Goal: Complete application form

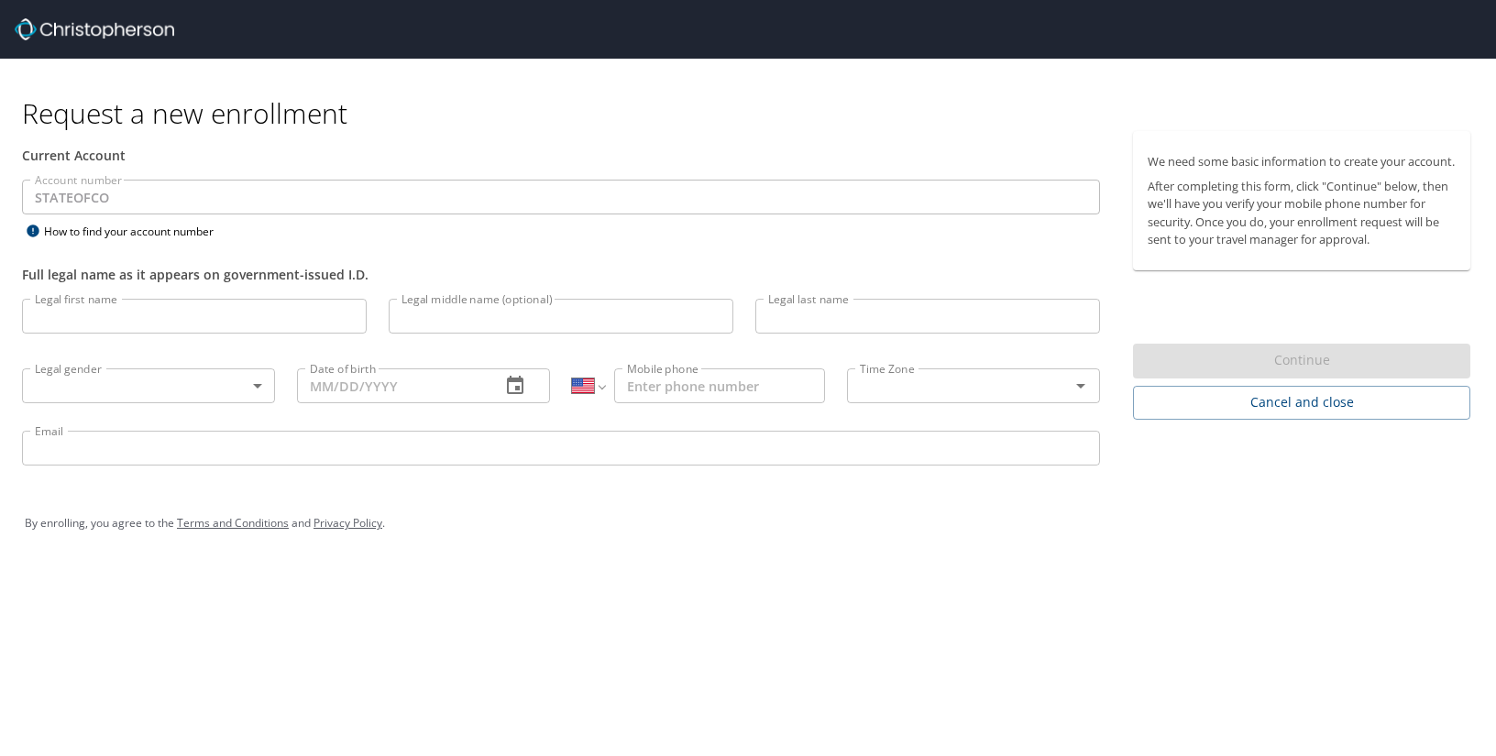
select select "US"
click at [159, 322] on input "Legal first name" at bounding box center [194, 316] width 345 height 35
type input "[PERSON_NAME]"
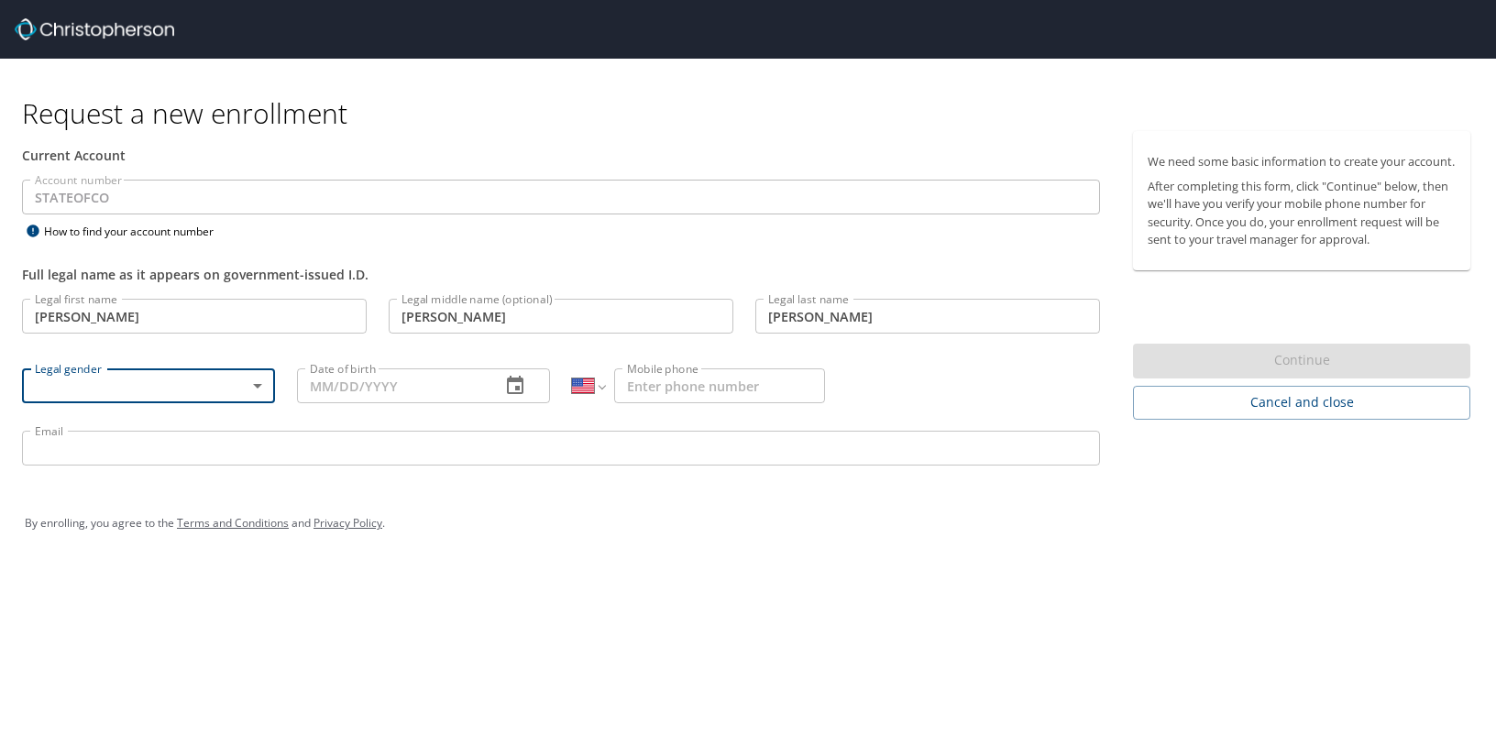
click at [76, 389] on body "Request a new enrollment Current Account Account number STATEOFCO Account numbe…" at bounding box center [748, 378] width 1496 height 756
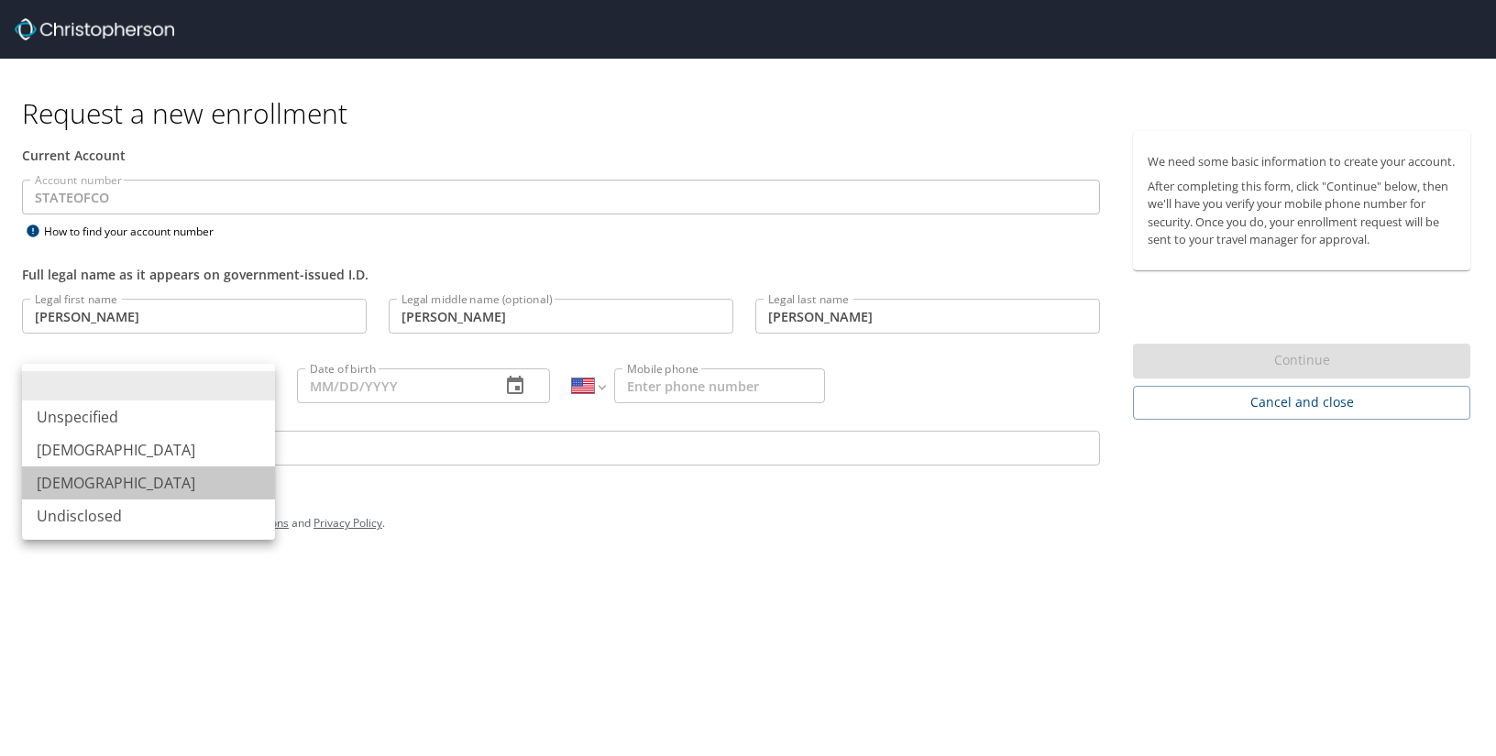
click at [78, 479] on li "[DEMOGRAPHIC_DATA]" at bounding box center [148, 483] width 253 height 33
type input "[DEMOGRAPHIC_DATA]"
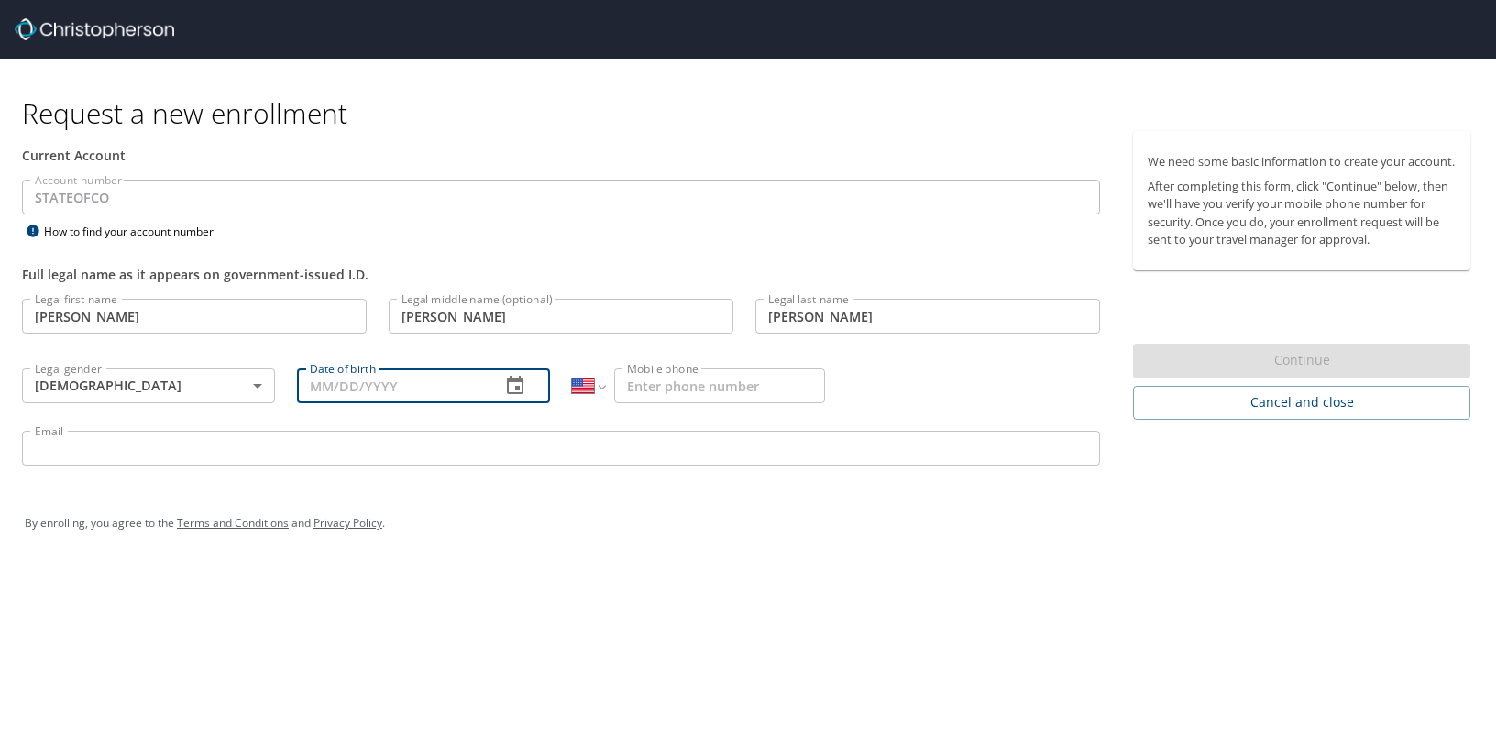
click at [367, 390] on input "Date of birth" at bounding box center [391, 385] width 189 height 35
type input "[DATE]"
click at [667, 395] on input "Mobile phone" at bounding box center [719, 385] width 211 height 35
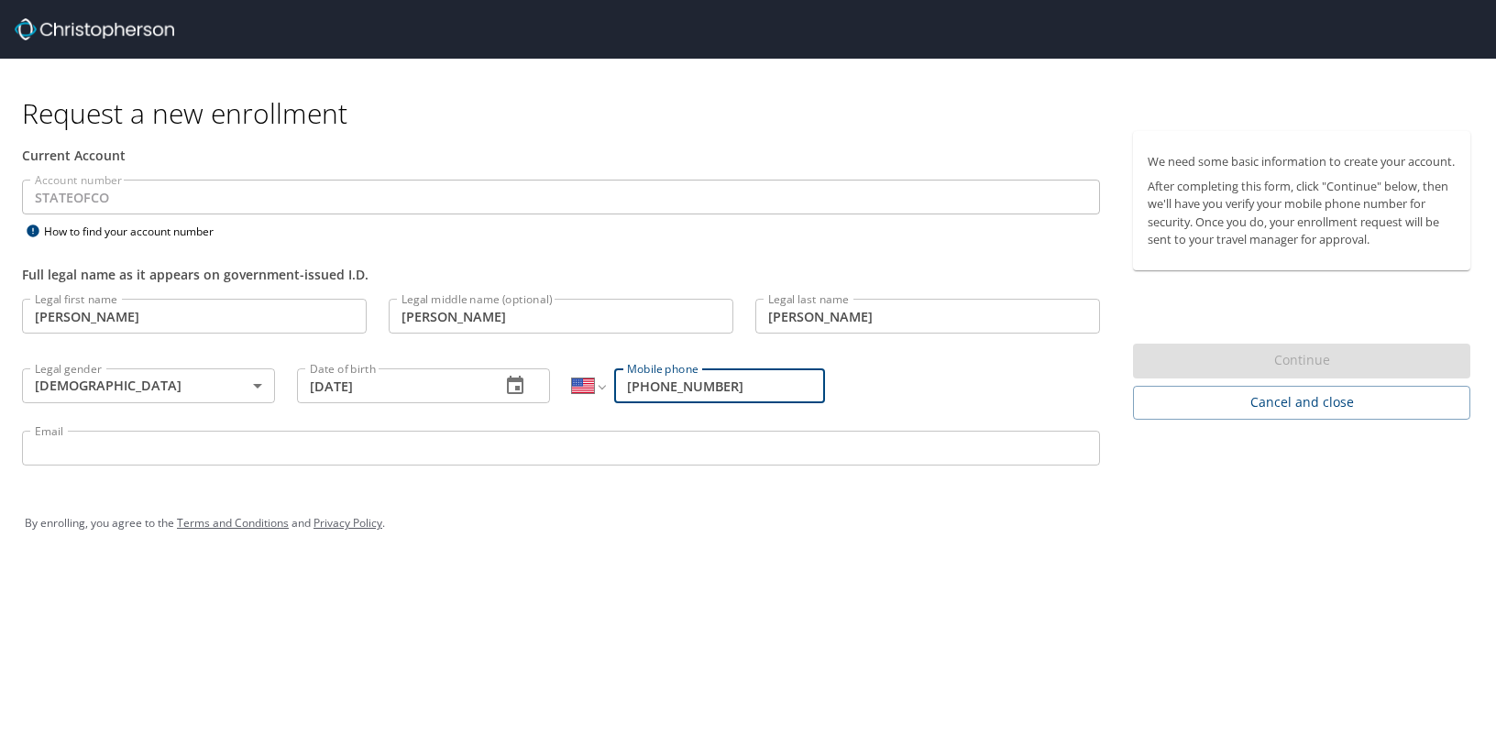
type input "[PHONE_NUMBER]"
click at [76, 458] on input "Email" at bounding box center [561, 448] width 1078 height 35
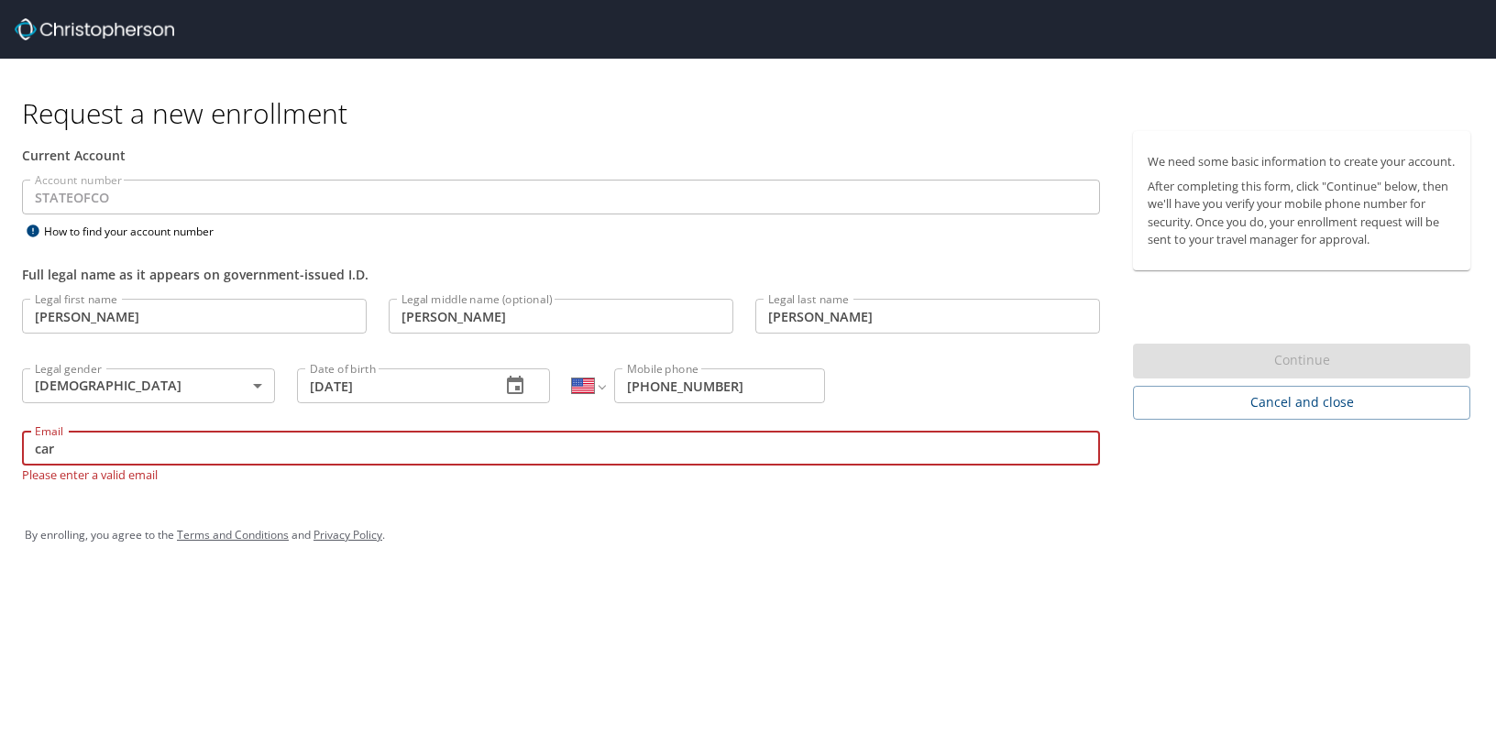
type input "[PERSON_NAME][EMAIL_ADDRESS][PERSON_NAME][DOMAIN_NAME]"
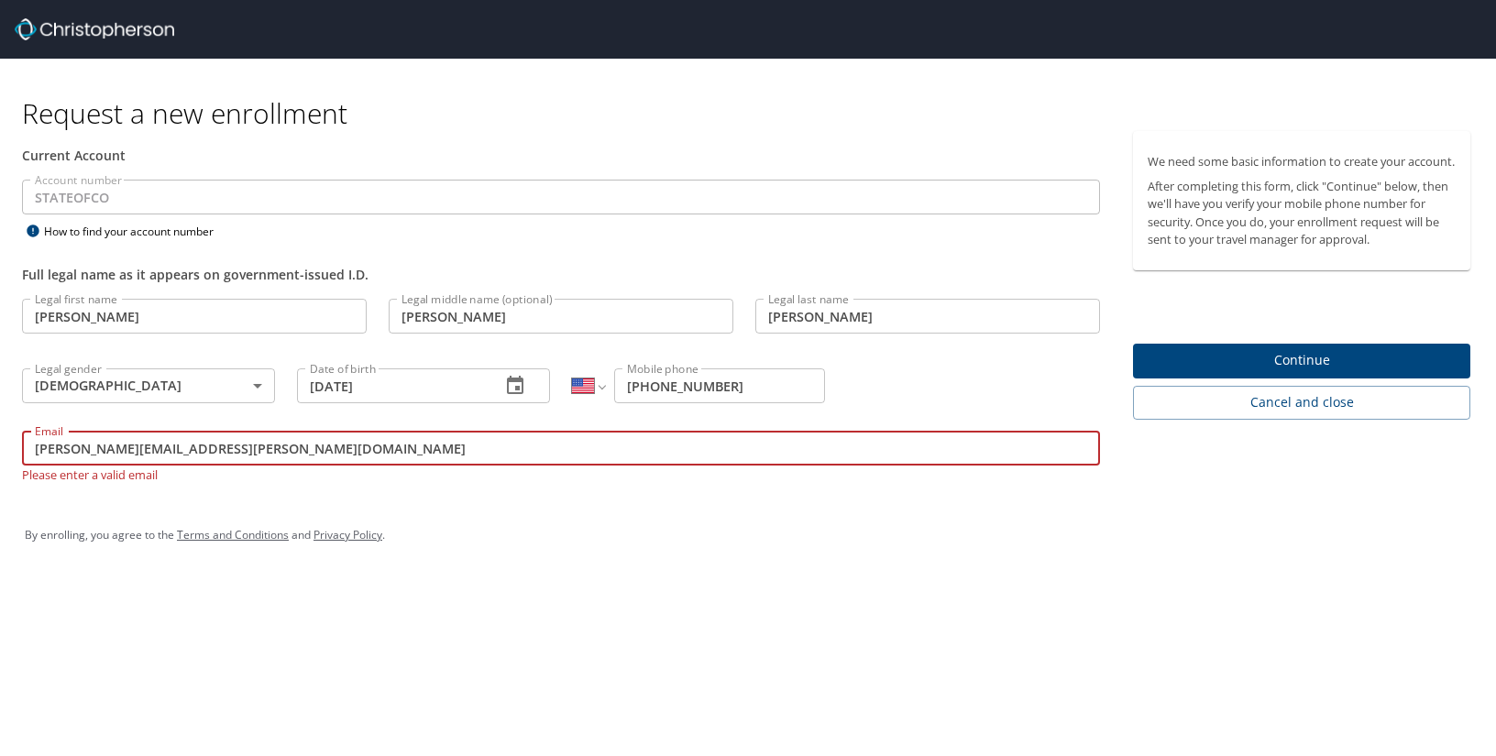
click at [1278, 372] on span "Continue" at bounding box center [1301, 360] width 308 height 23
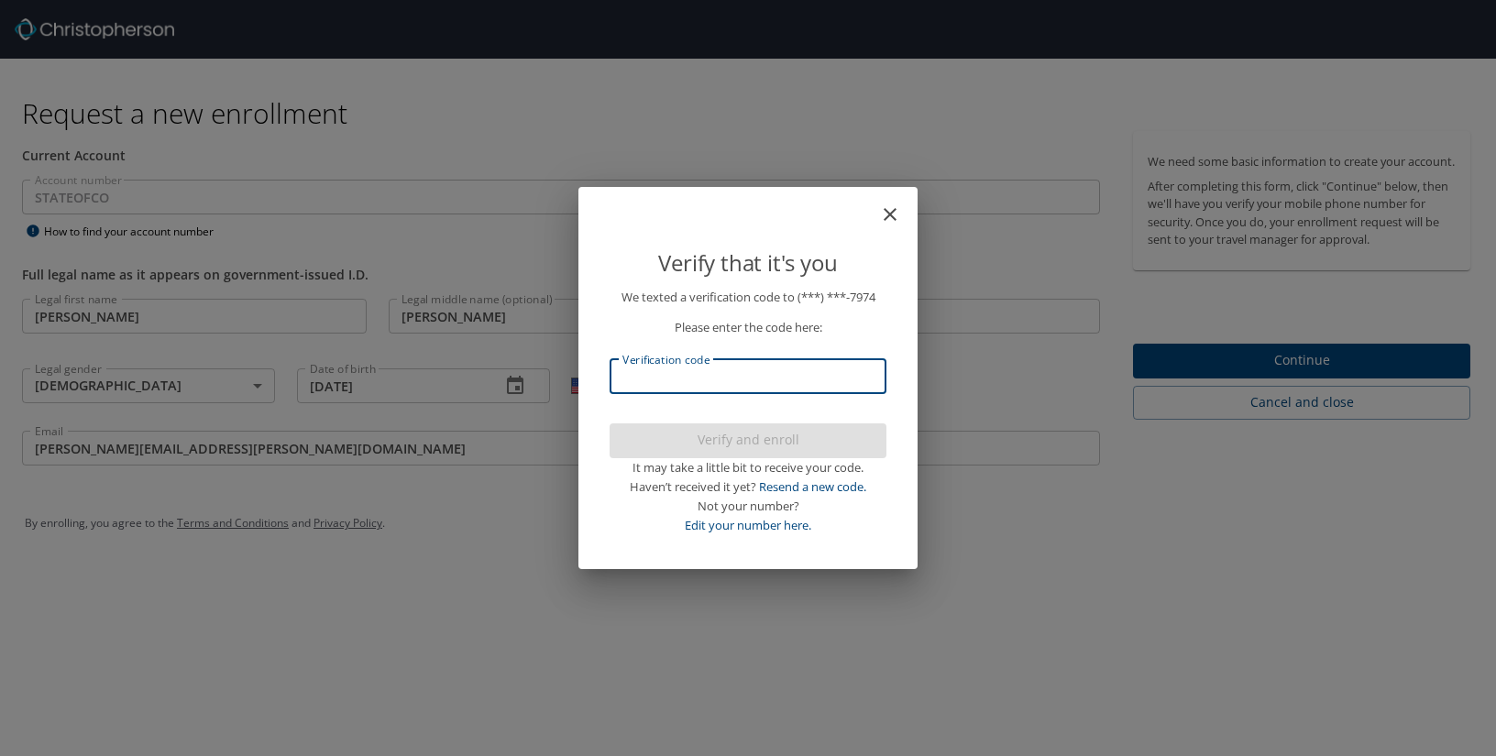
click at [824, 375] on input "Verification code" at bounding box center [747, 376] width 277 height 35
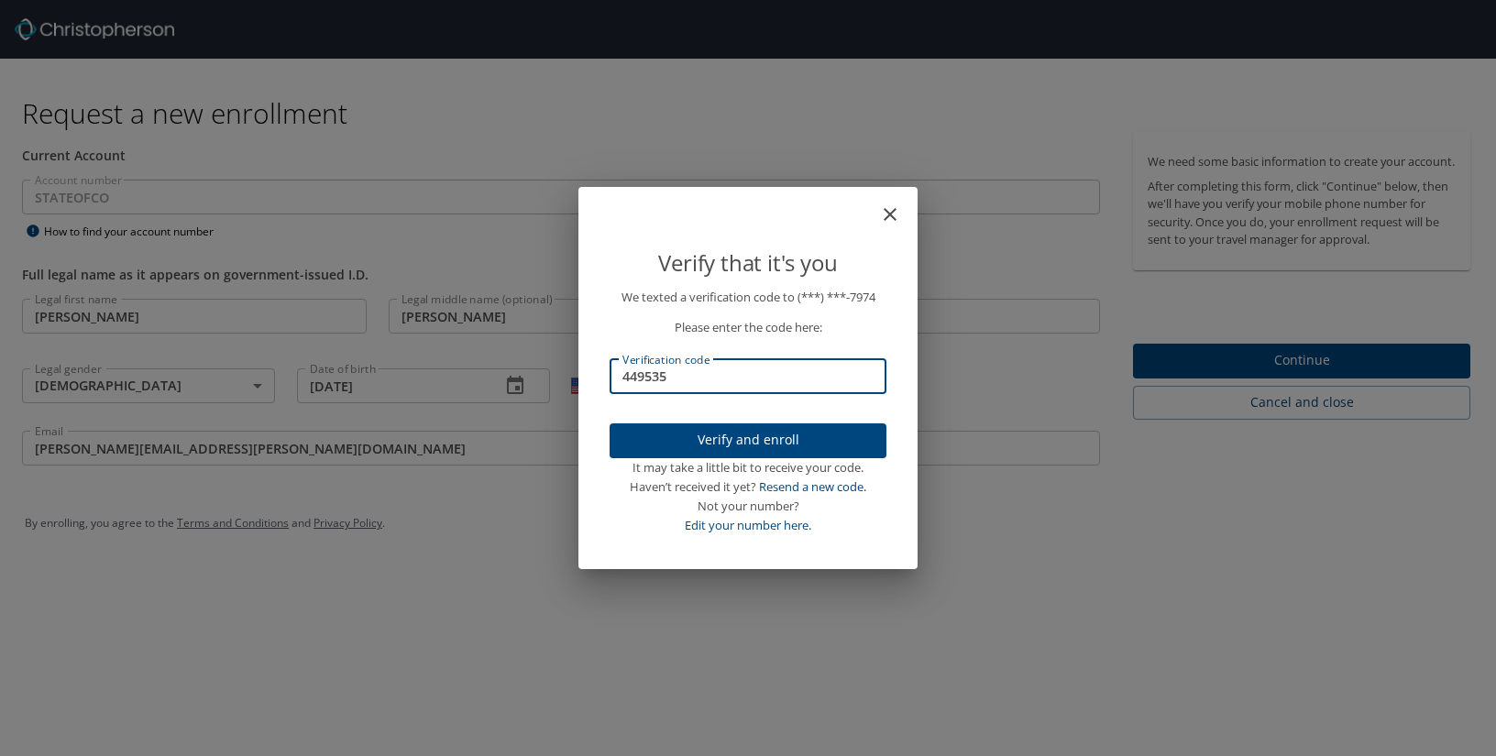
type input "449535"
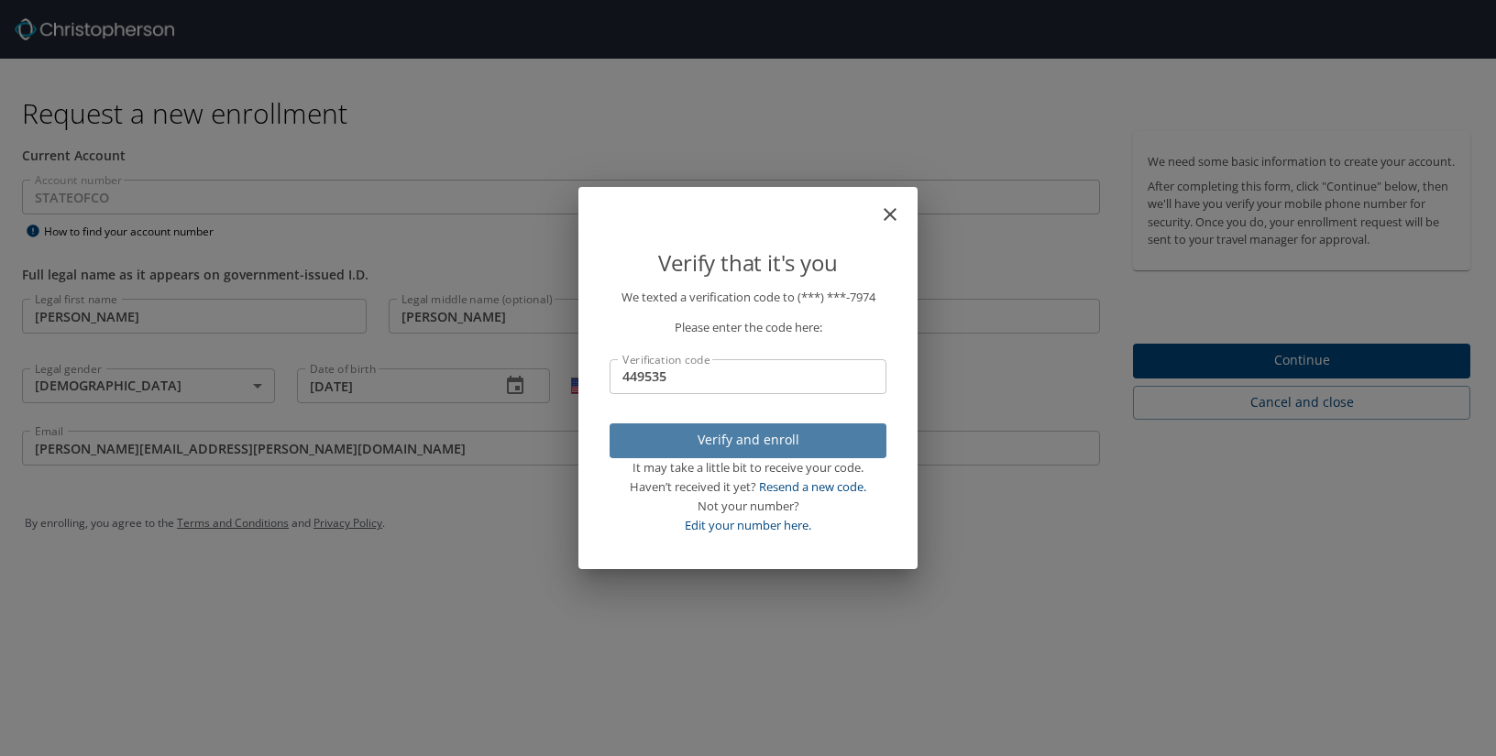
click at [788, 434] on span "Verify and enroll" at bounding box center [747, 440] width 247 height 23
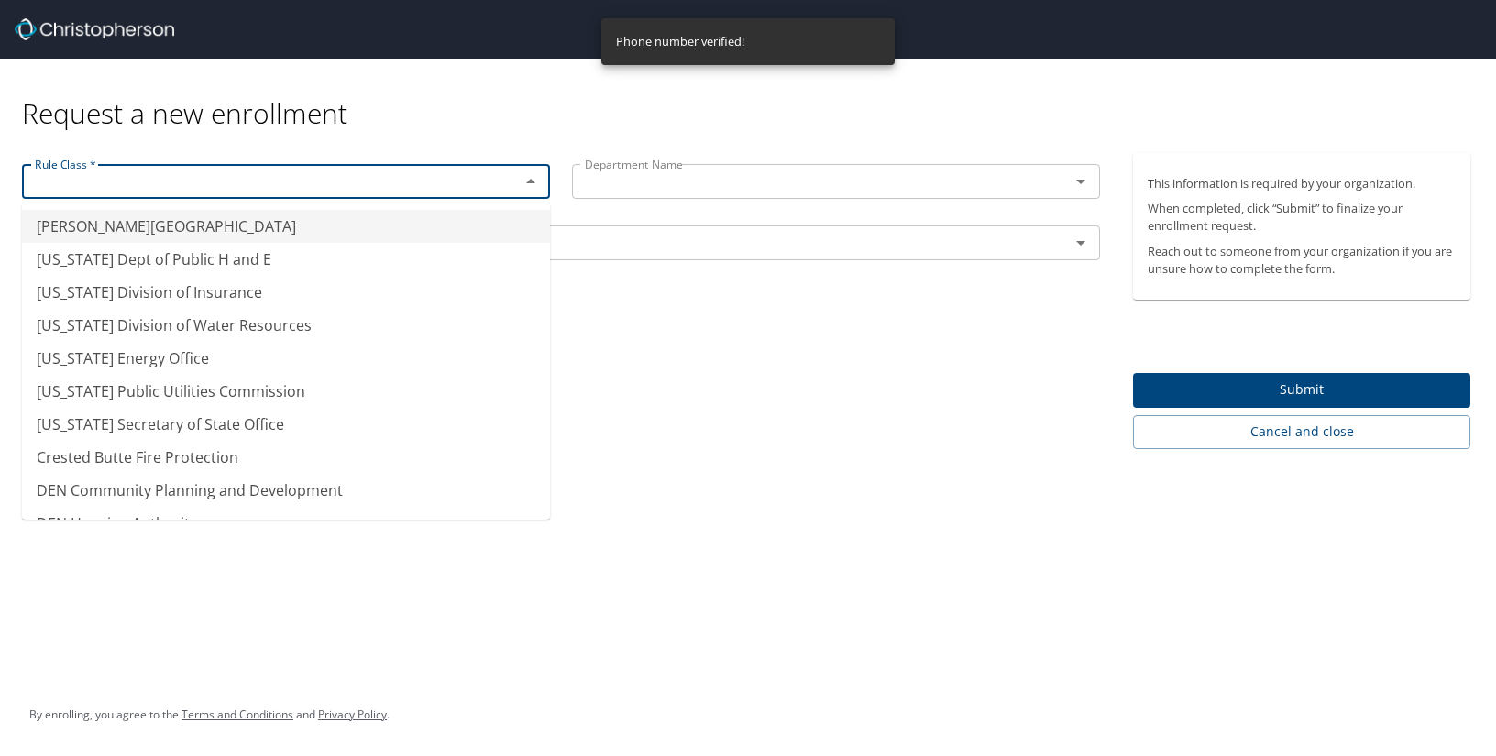
click at [119, 191] on input "text" at bounding box center [258, 182] width 463 height 24
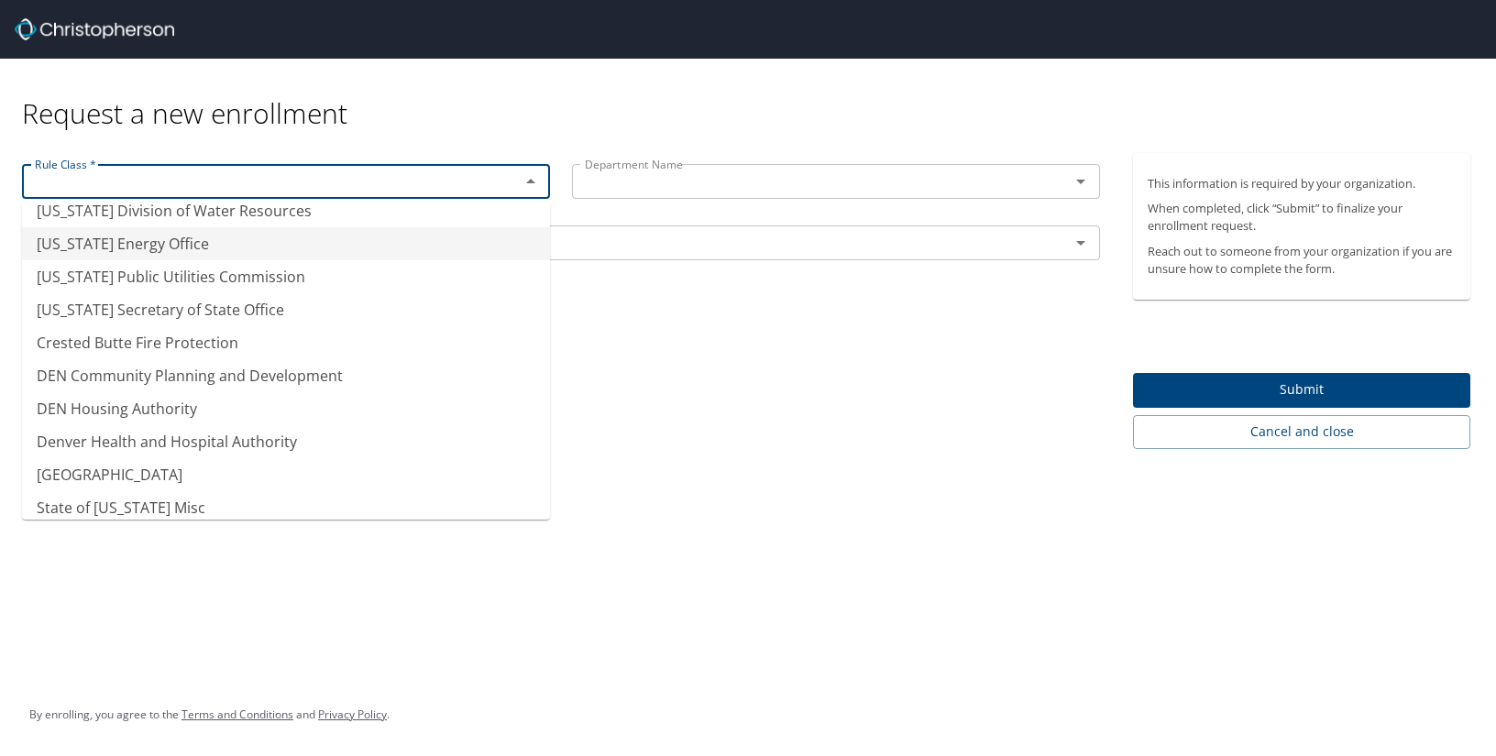
scroll to position [126, 0]
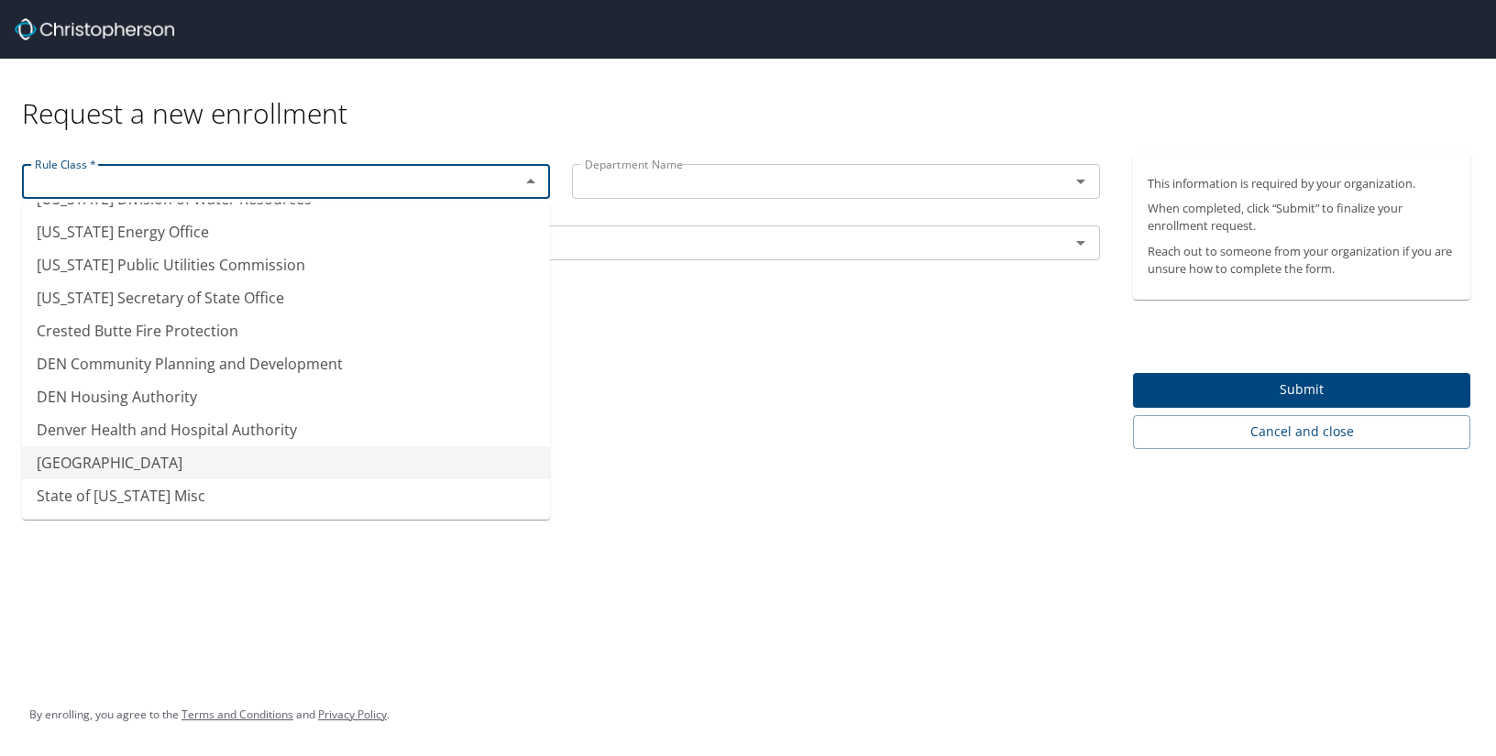
click at [251, 463] on li "[GEOGRAPHIC_DATA]" at bounding box center [286, 462] width 528 height 33
type input "[GEOGRAPHIC_DATA]"
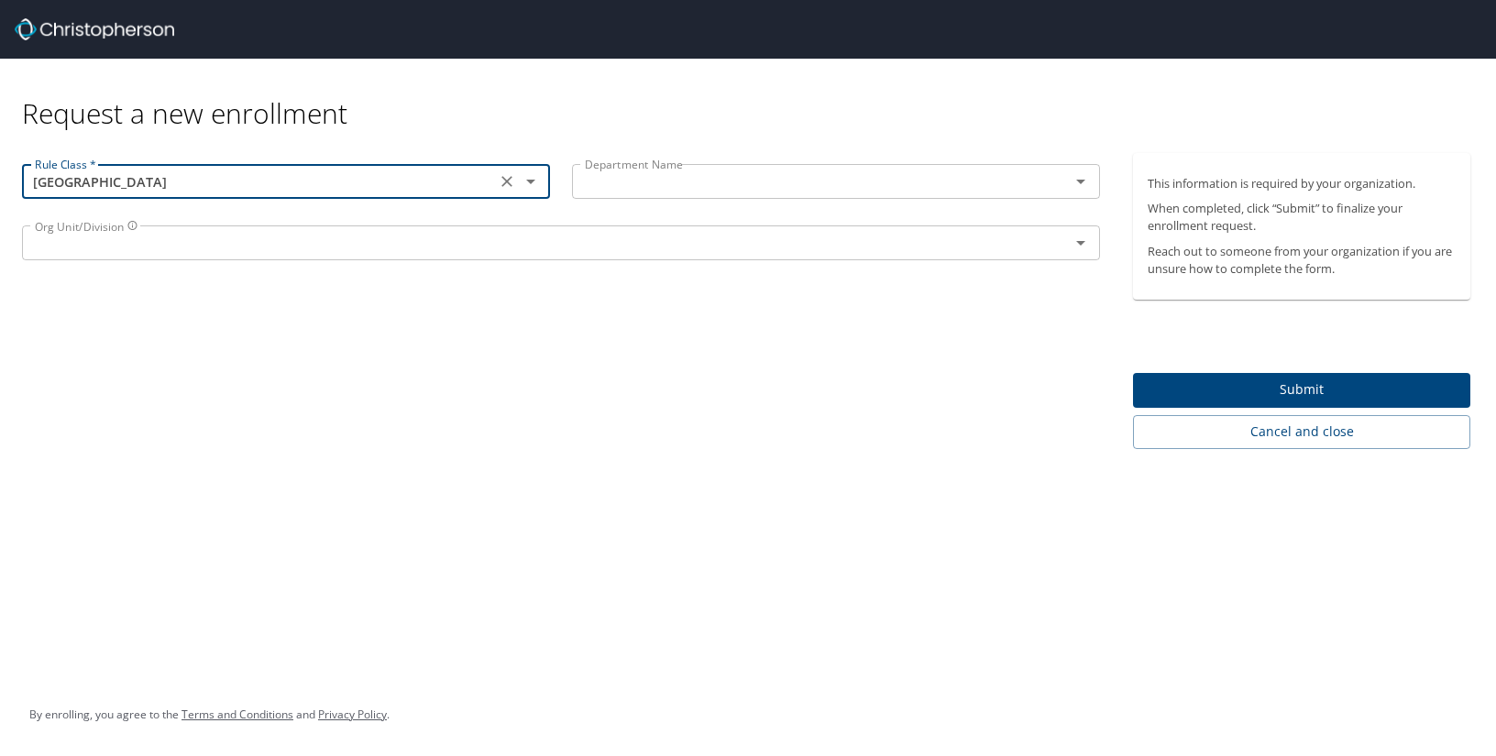
click at [642, 193] on div "Department Name" at bounding box center [836, 181] width 528 height 35
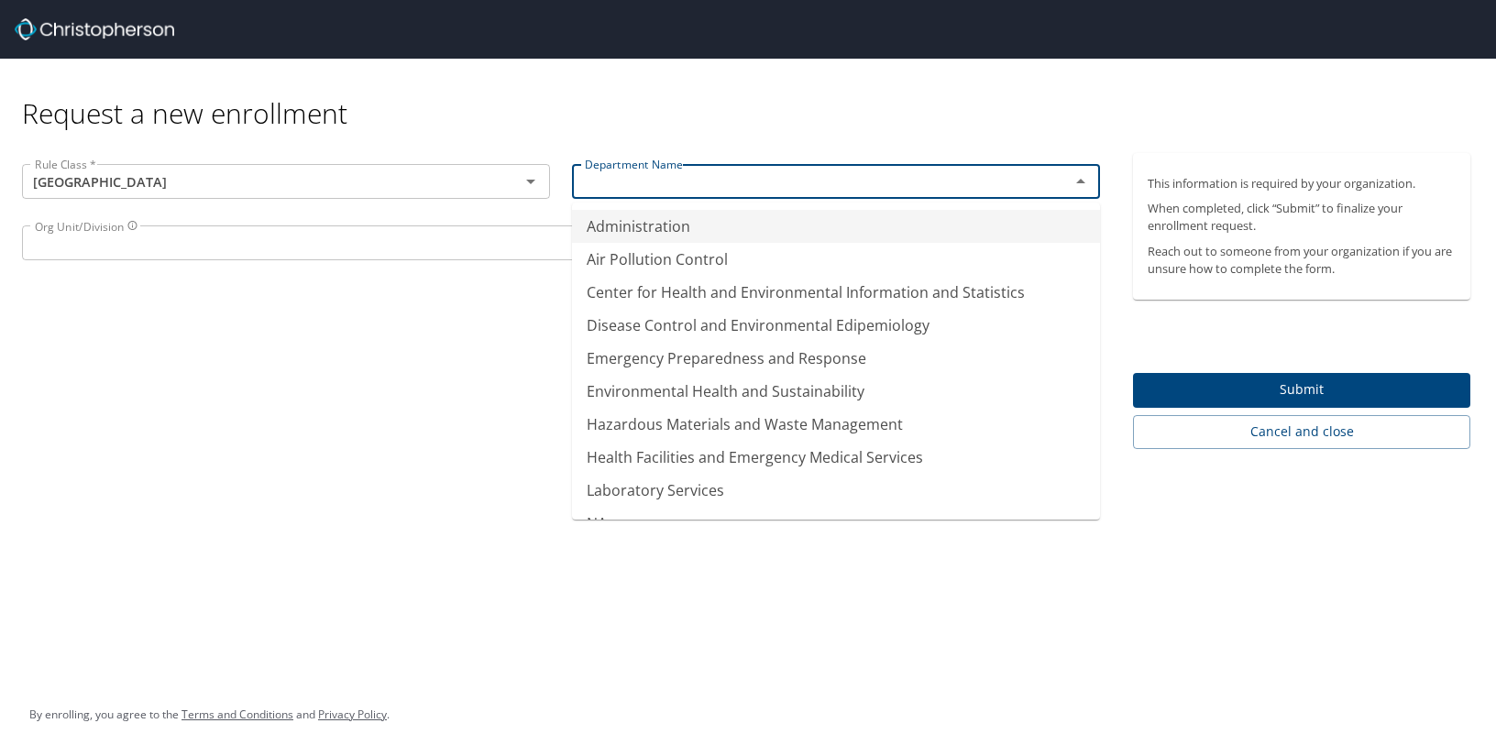
click at [643, 187] on input "text" at bounding box center [808, 182] width 463 height 24
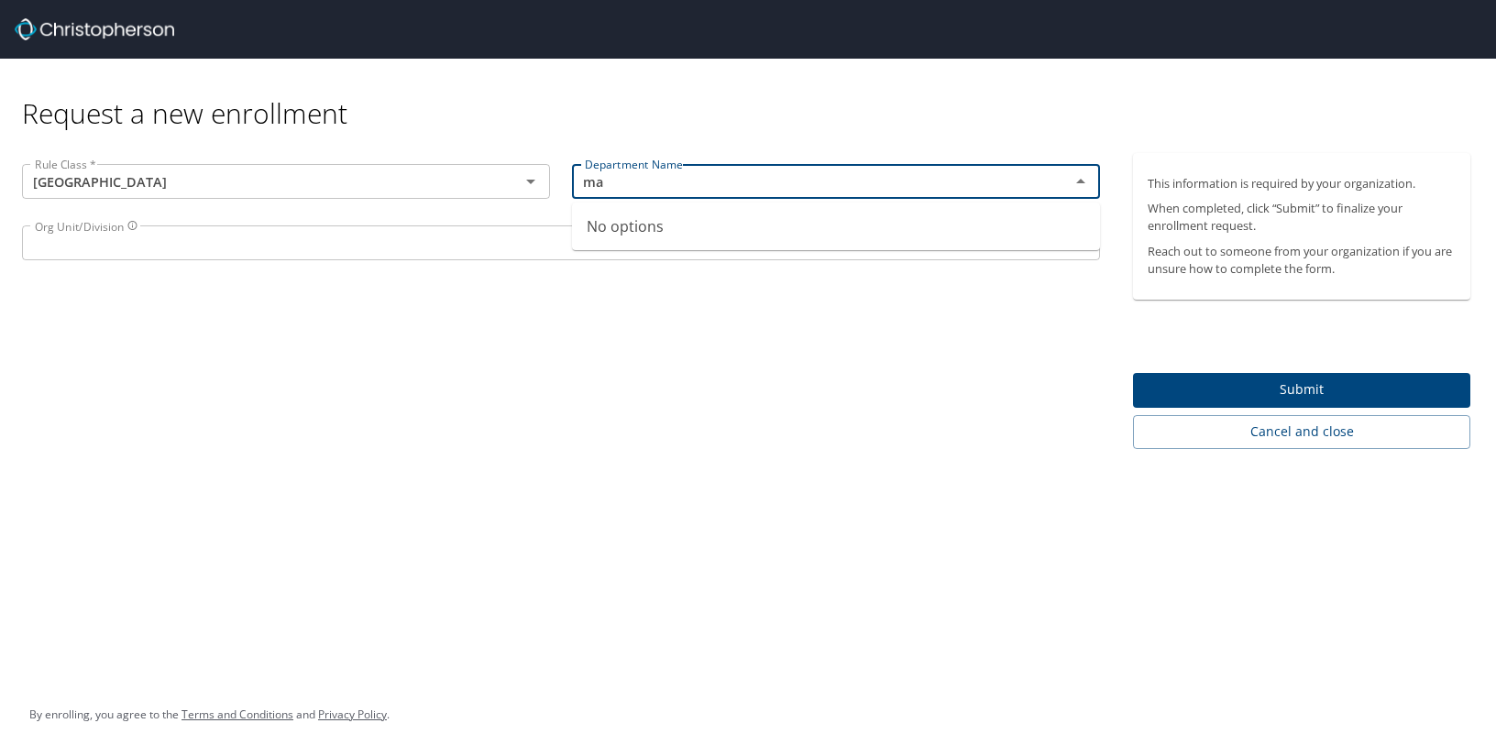
type input "m"
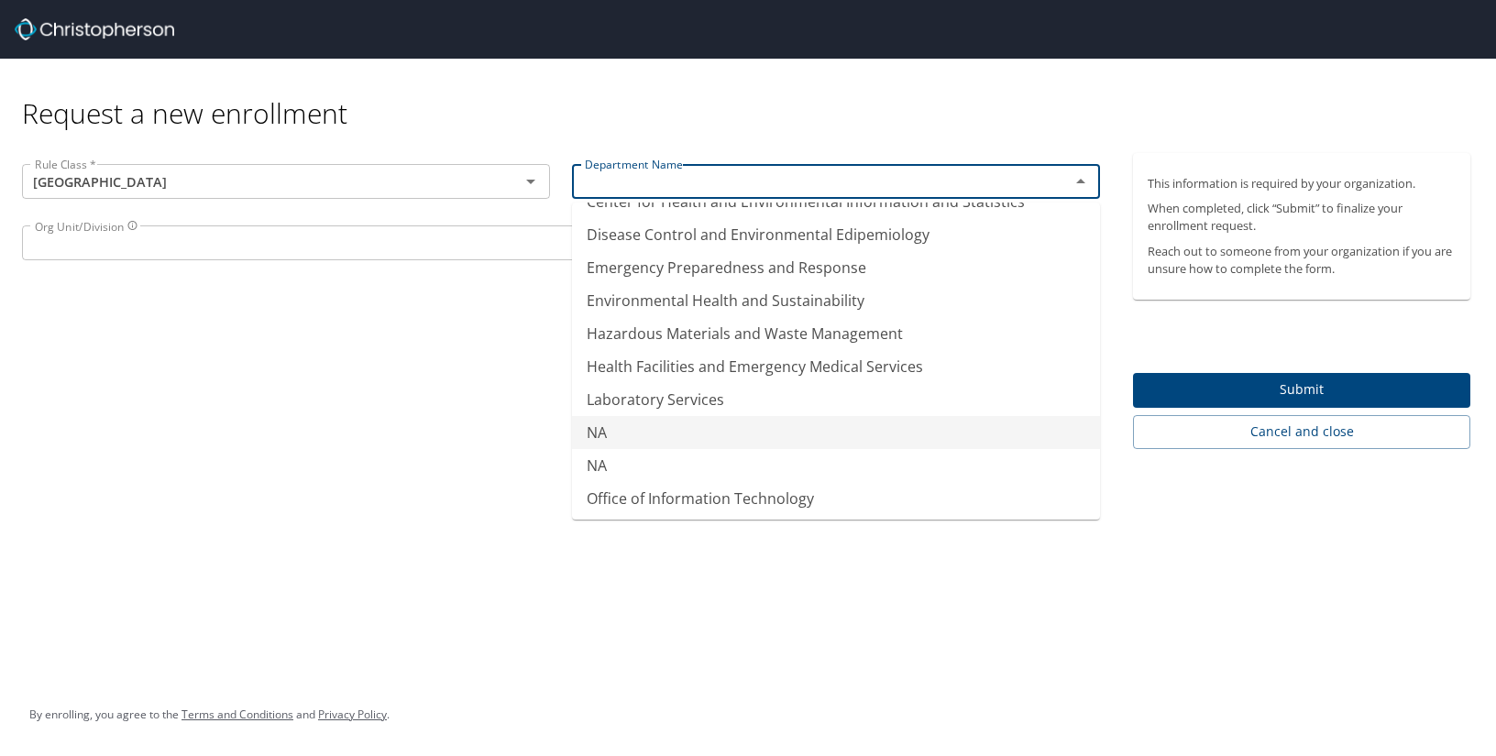
scroll to position [0, 0]
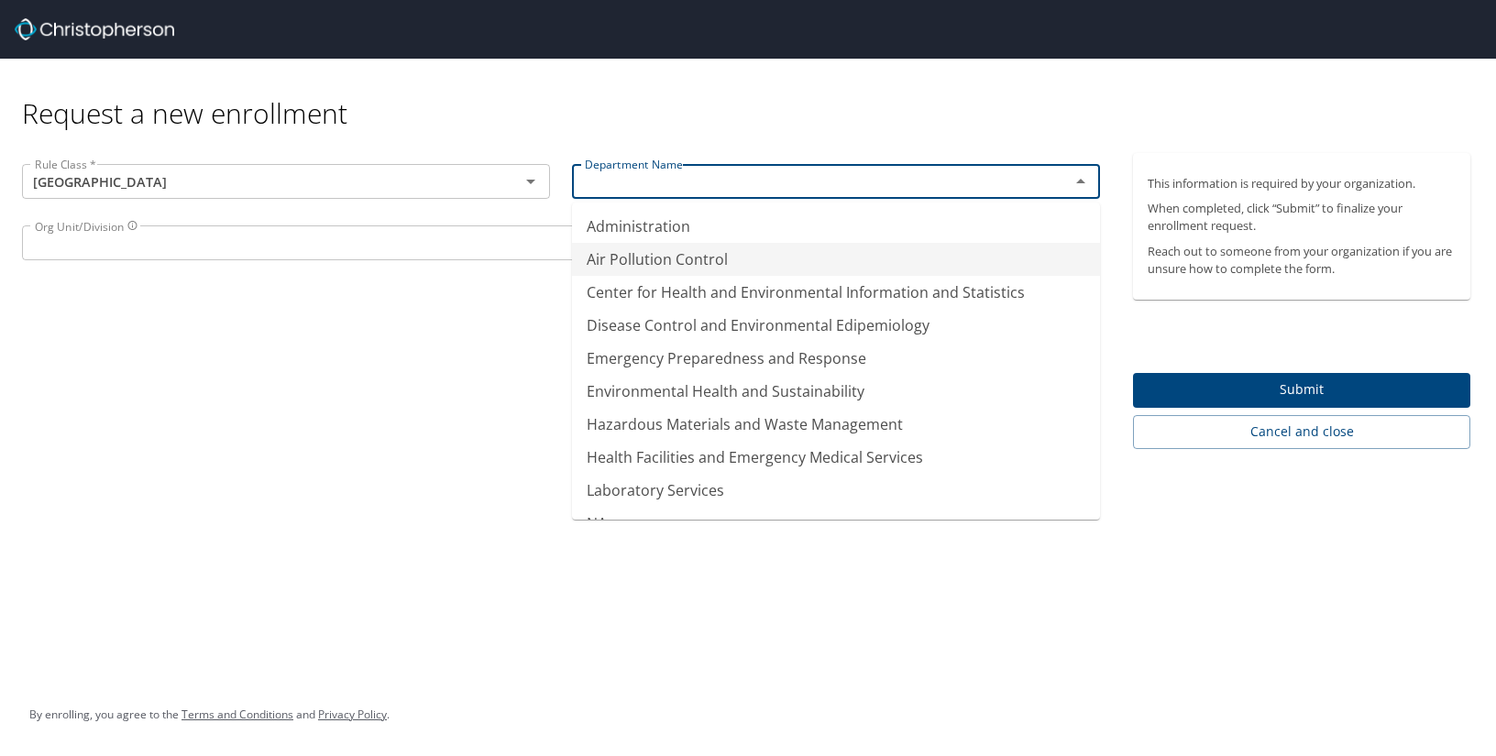
type input "Air Pollution Control"
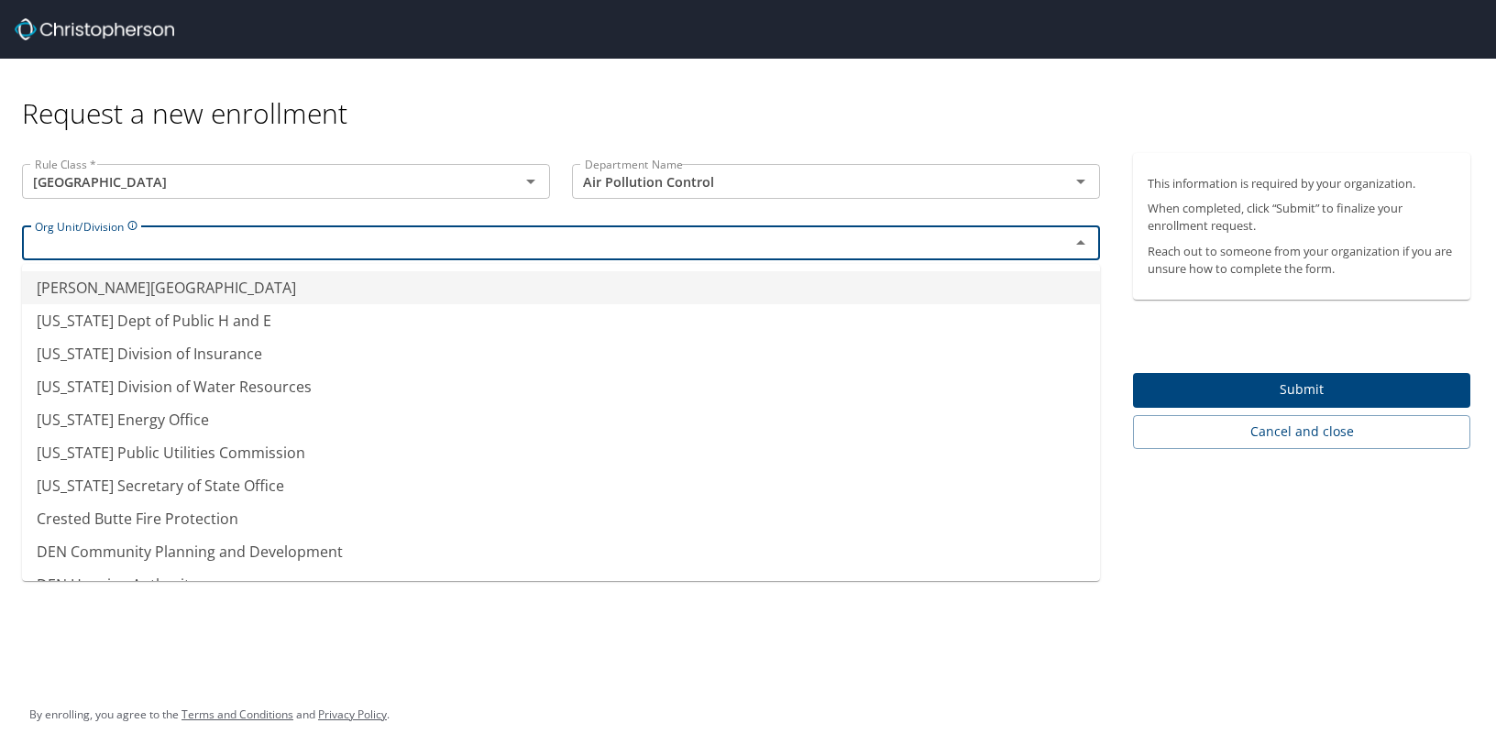
click at [300, 251] on input "text" at bounding box center [533, 243] width 1013 height 24
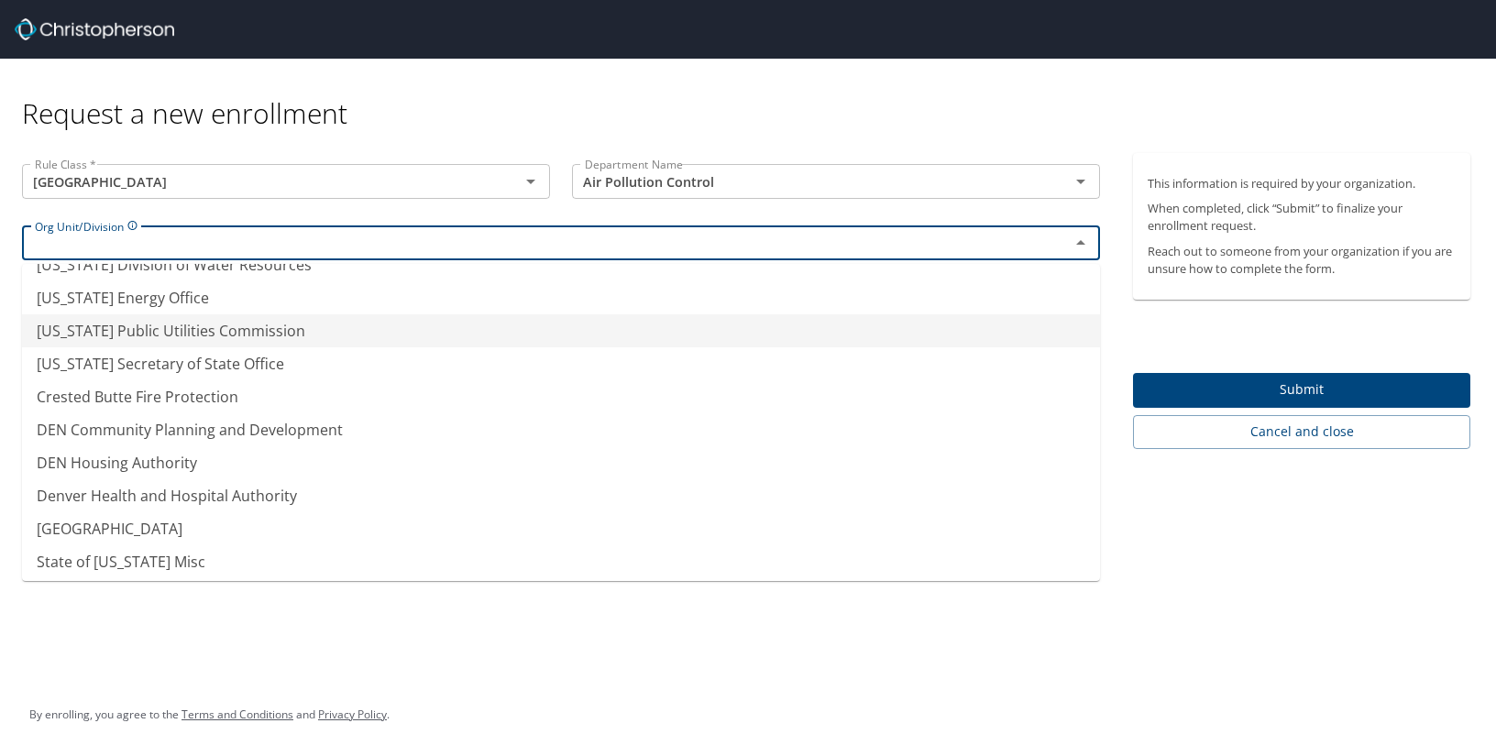
scroll to position [126, 0]
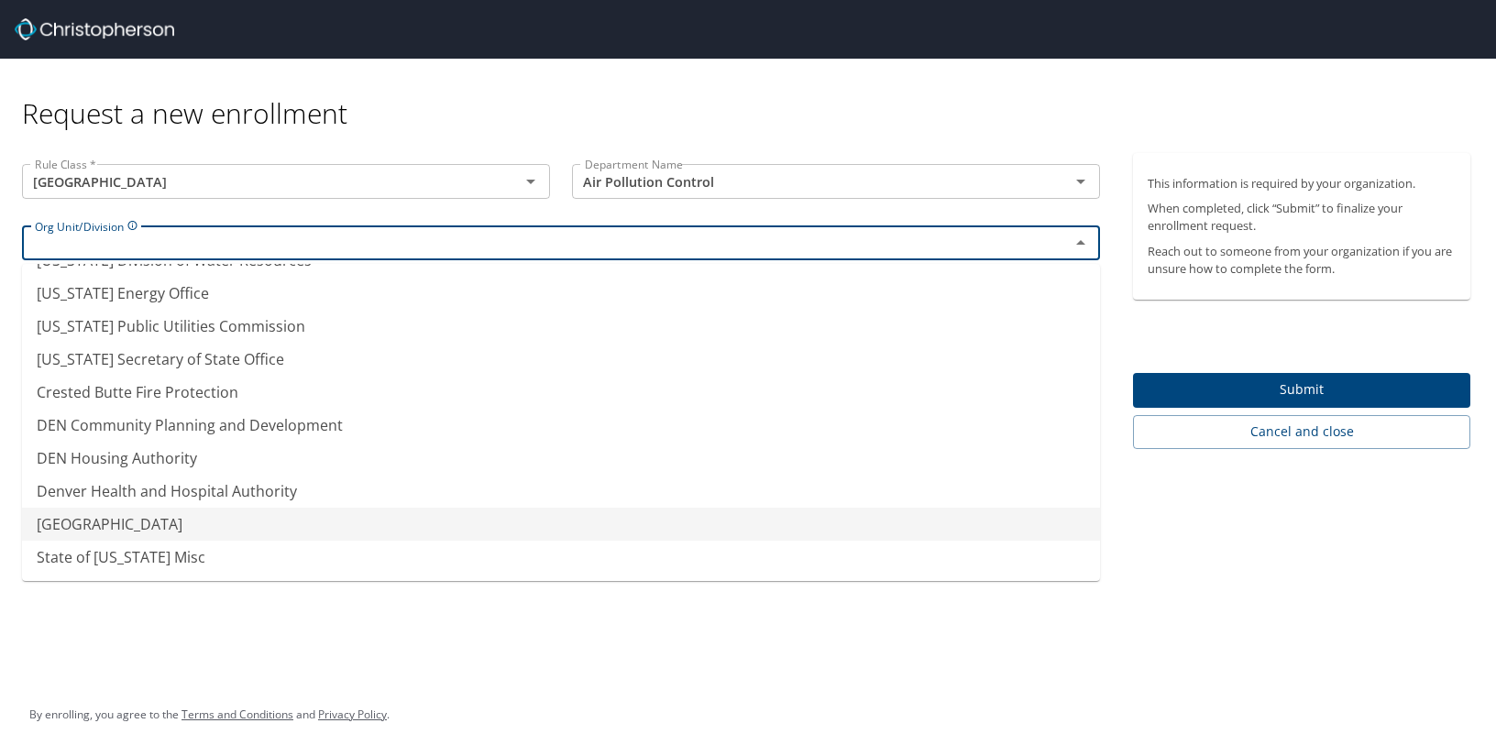
click at [225, 515] on li "[GEOGRAPHIC_DATA]" at bounding box center [561, 524] width 1078 height 33
type input "[GEOGRAPHIC_DATA]"
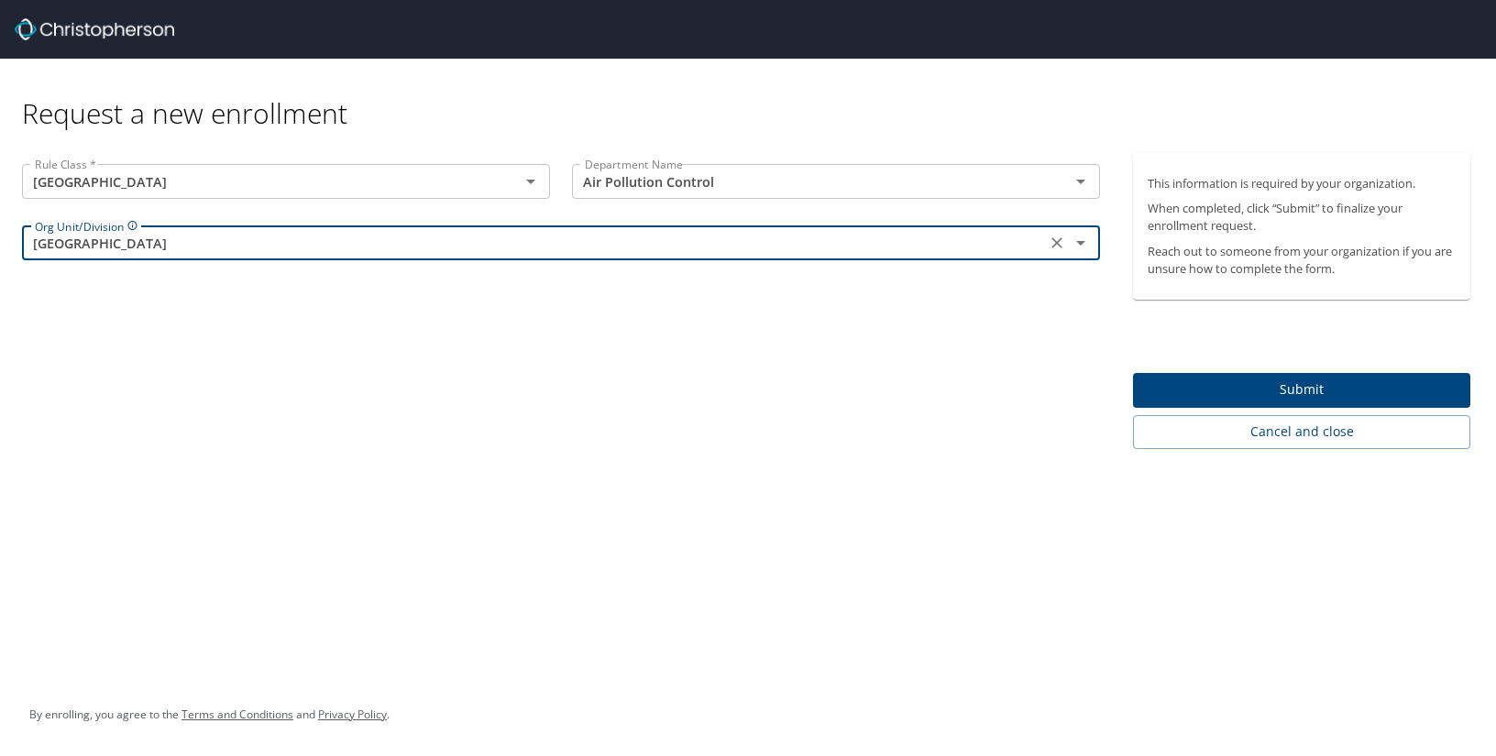
click at [484, 423] on div "Rule Class * [GEOGRAPHIC_DATA] Rule Class * Department Name Air Pollution Contr…" at bounding box center [561, 301] width 1122 height 296
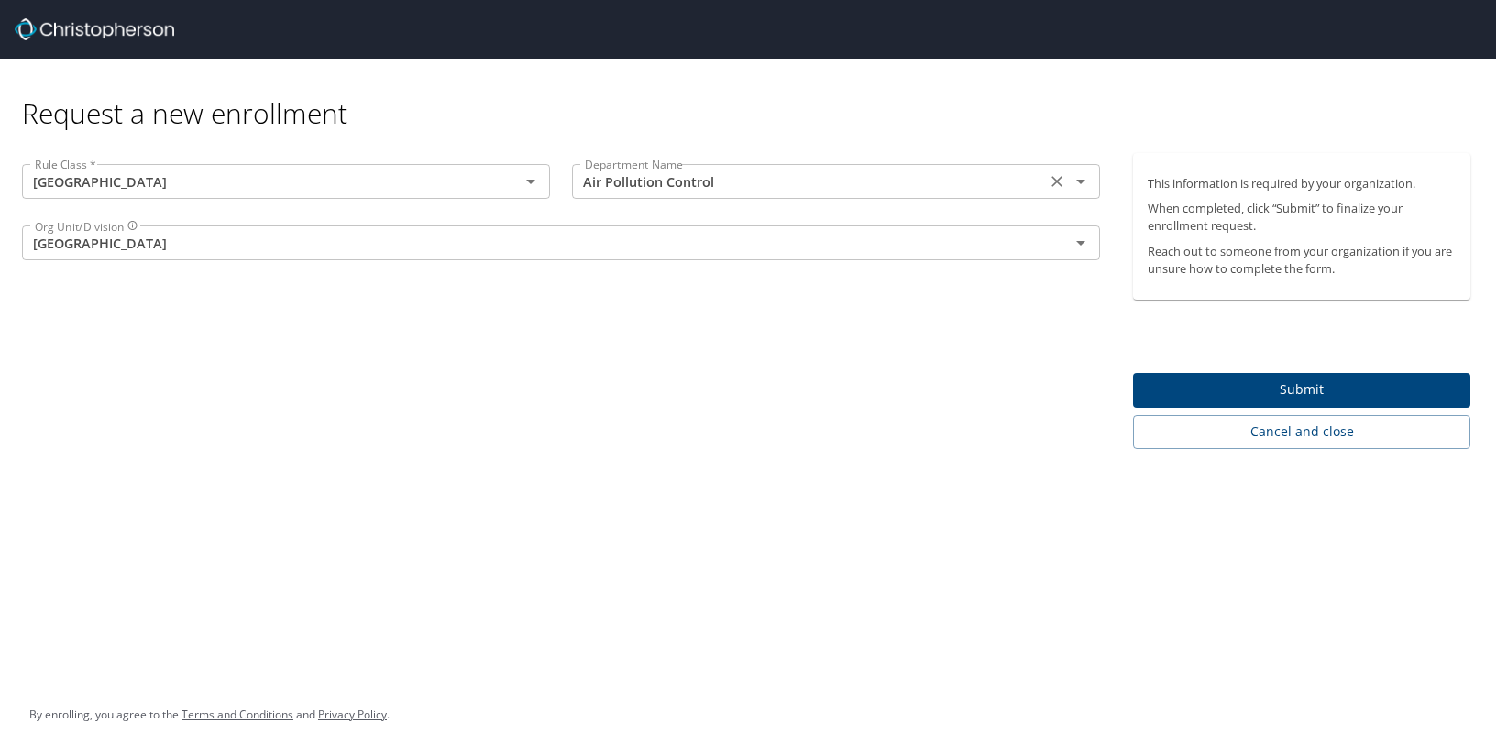
click at [676, 188] on input "Air Pollution Control" at bounding box center [808, 182] width 463 height 24
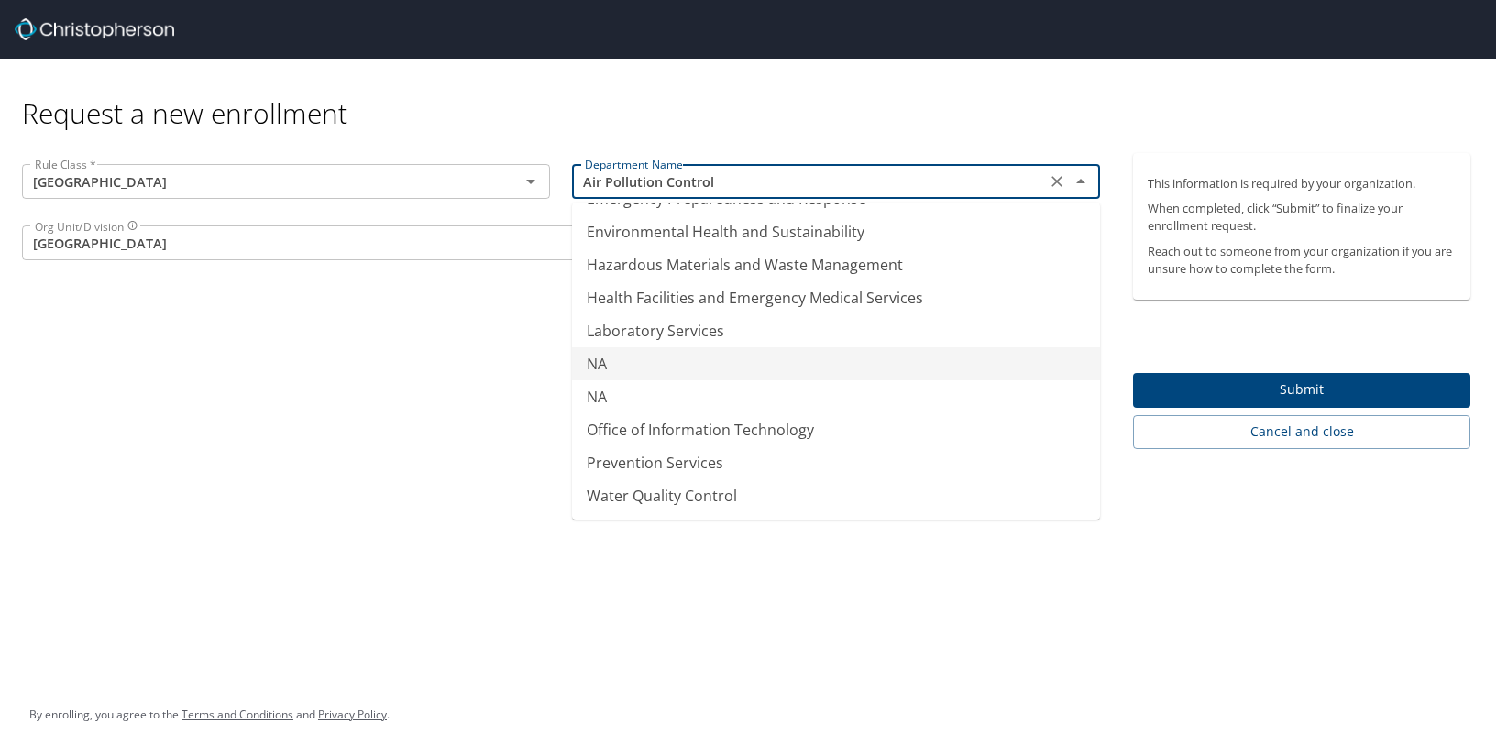
scroll to position [0, 0]
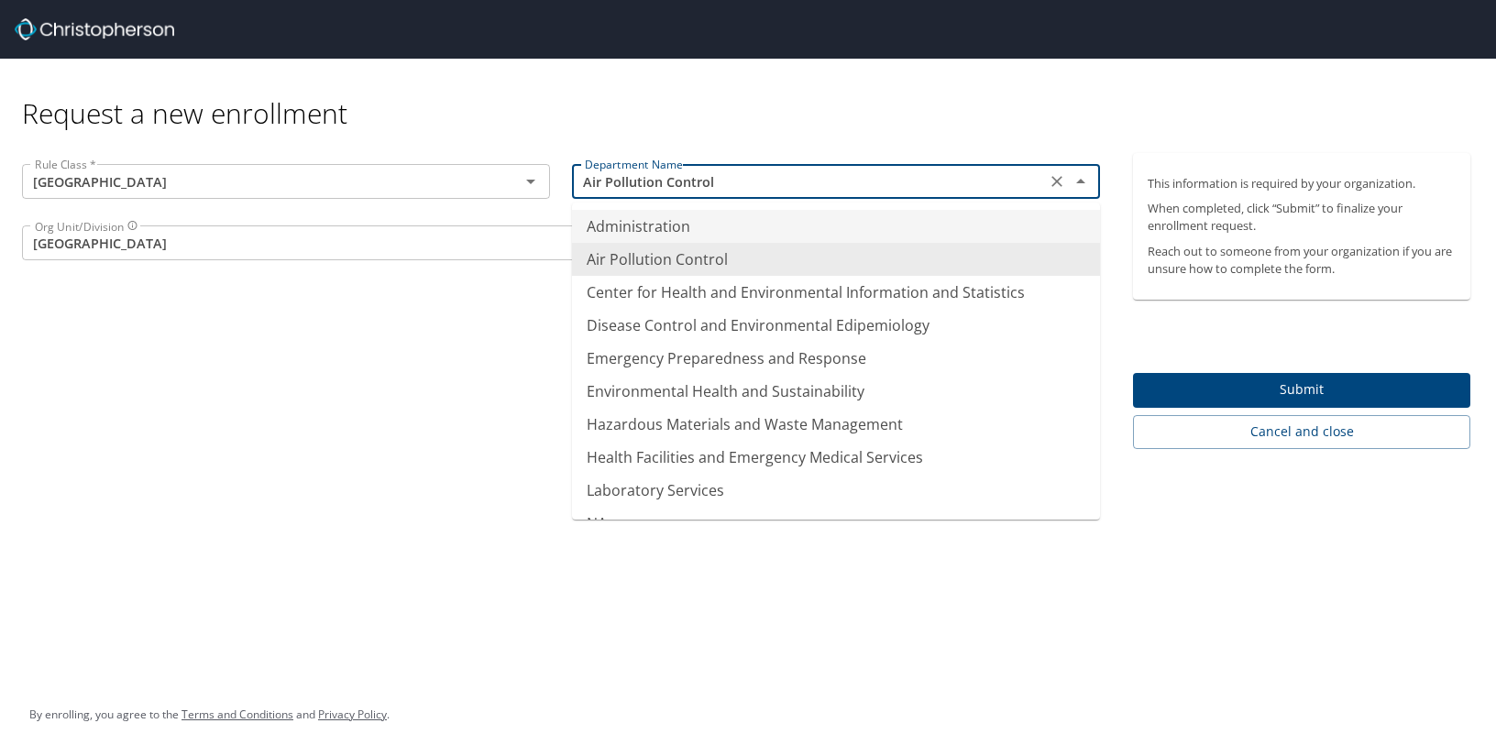
click at [650, 225] on li "Administration" at bounding box center [836, 226] width 528 height 33
type input "Administration"
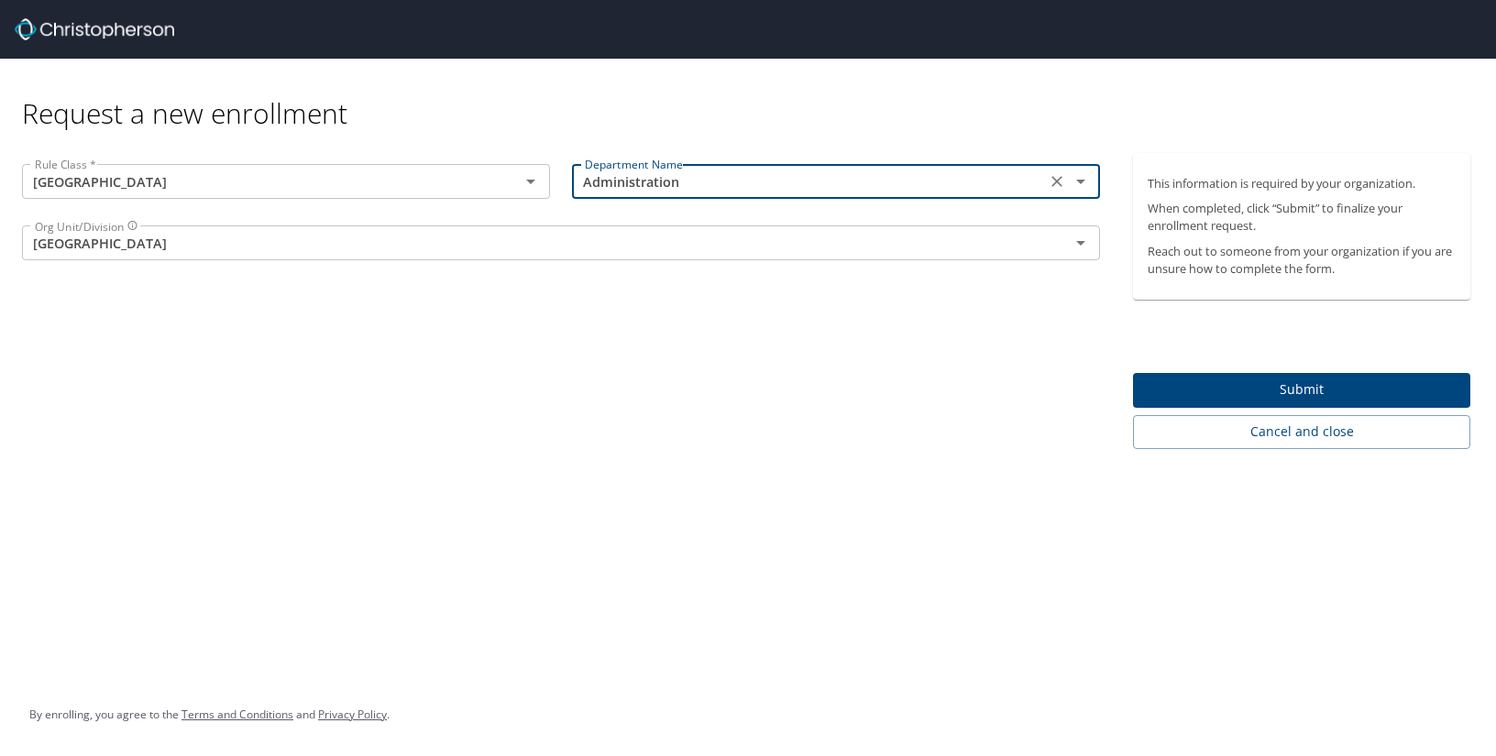
click at [605, 326] on div "Rule Class * [GEOGRAPHIC_DATA] Rule Class * Department Name Administration Depa…" at bounding box center [561, 301] width 1122 height 296
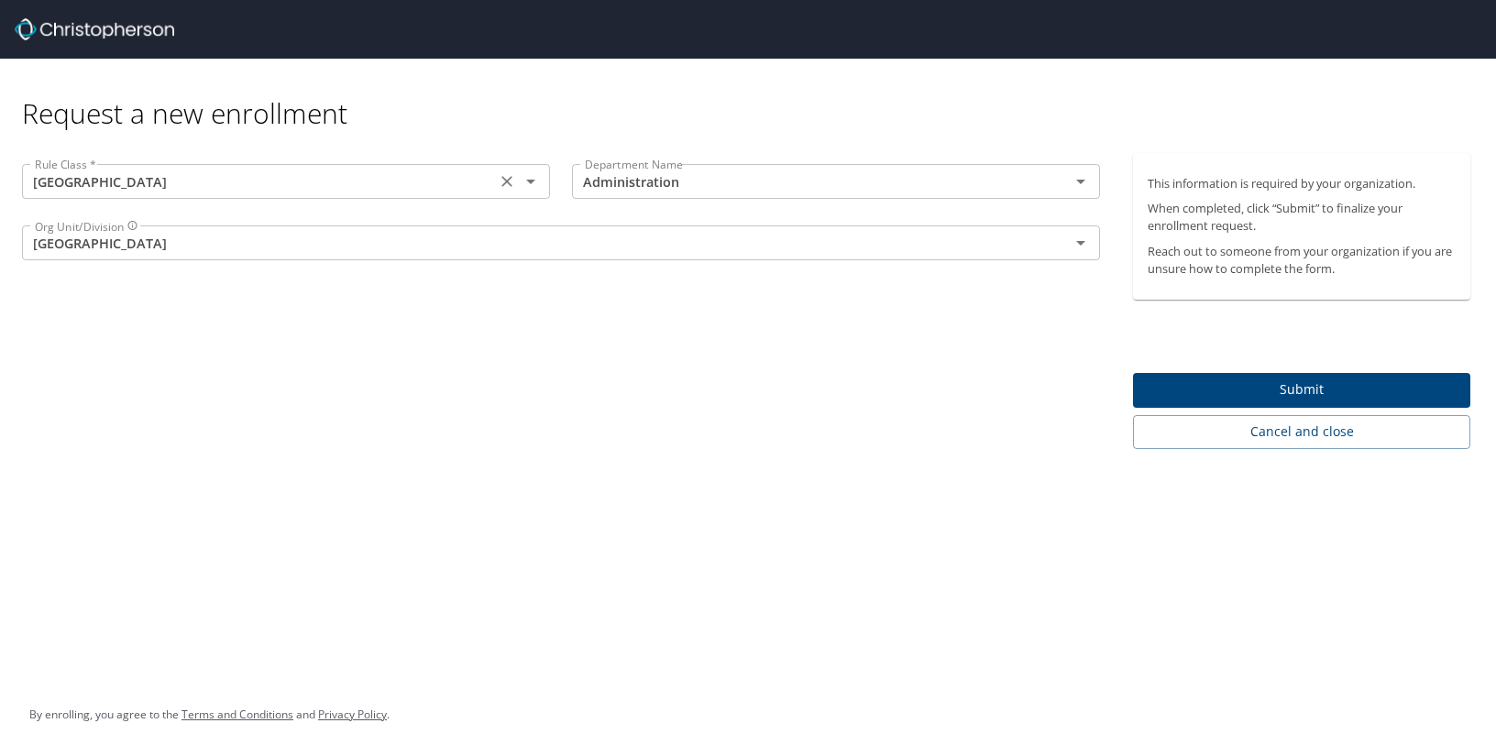
click at [311, 186] on input "[GEOGRAPHIC_DATA]" at bounding box center [258, 182] width 463 height 24
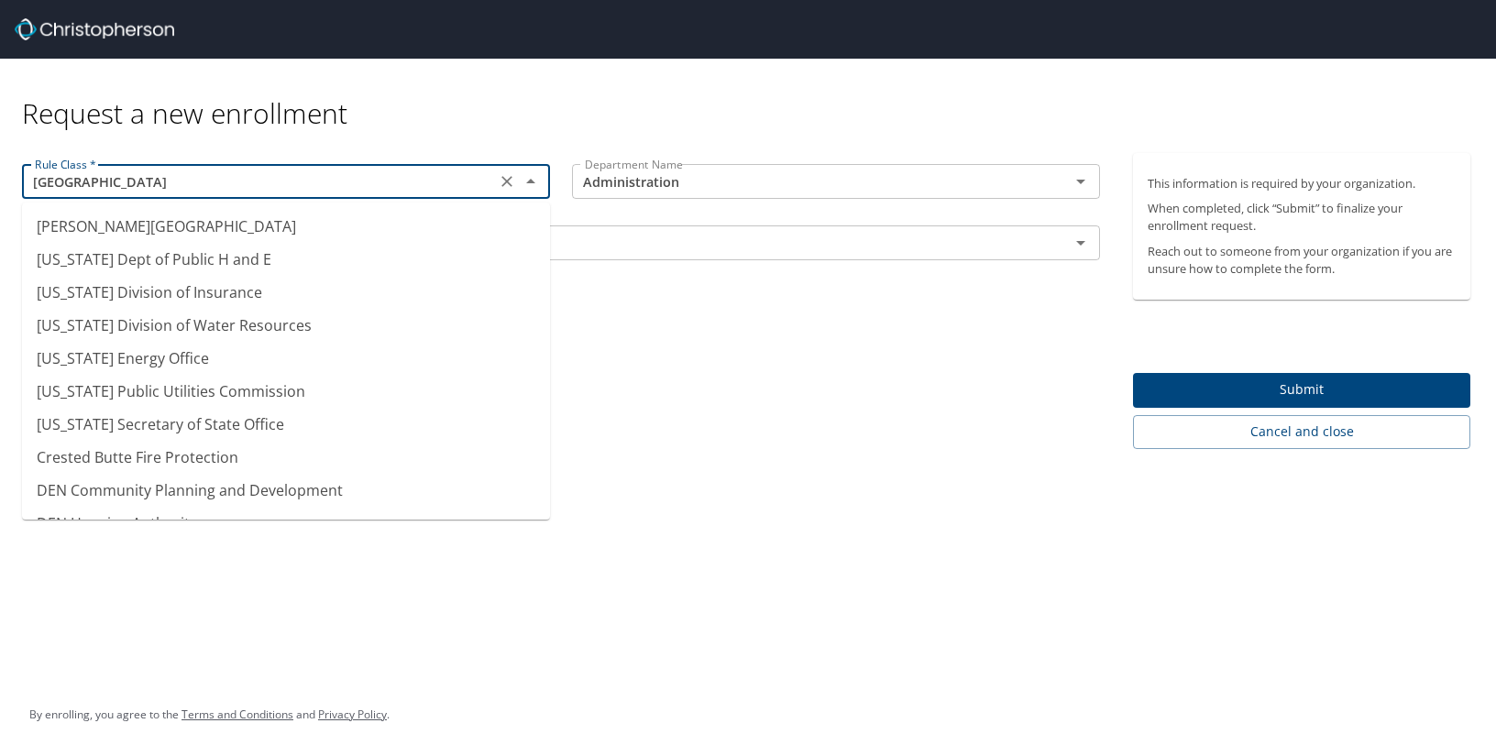
scroll to position [90, 0]
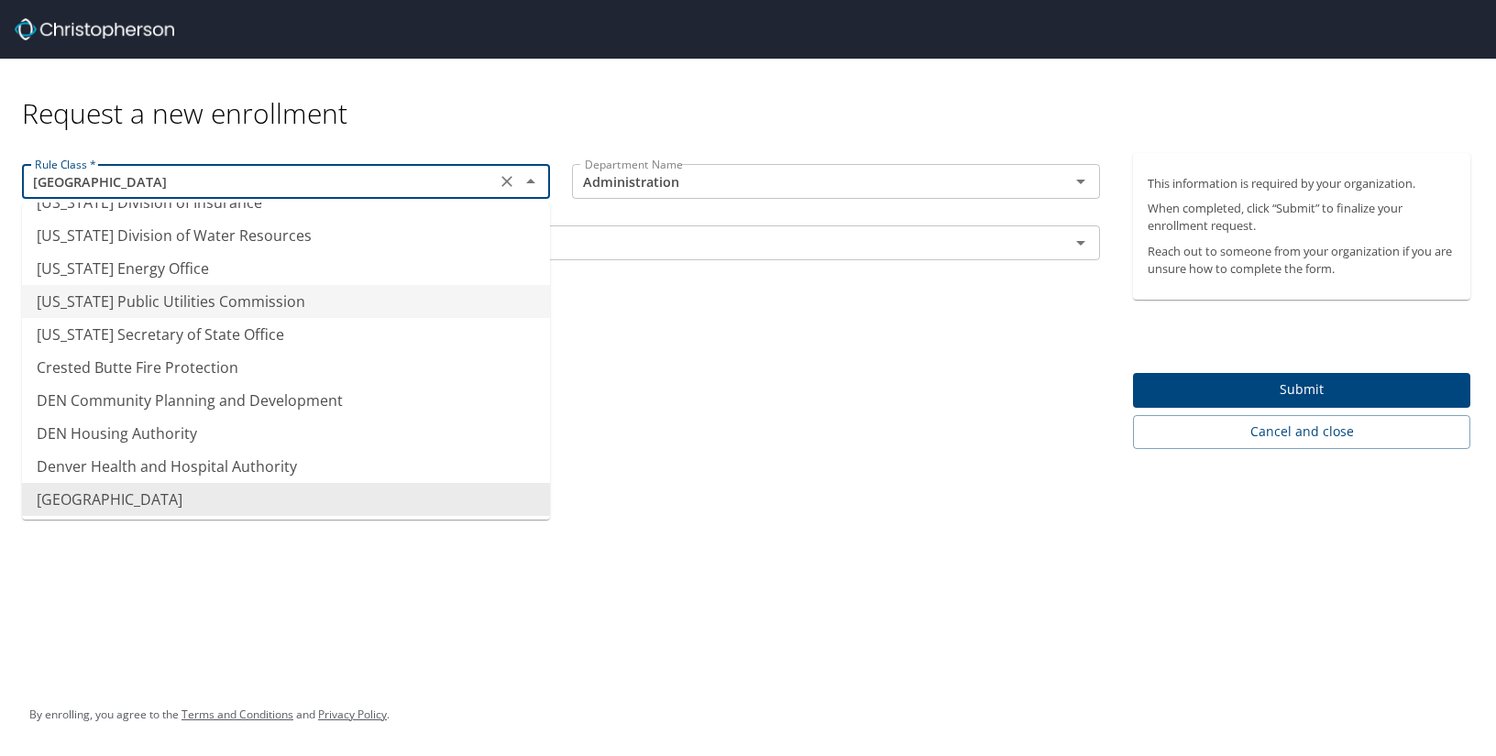
type input "[US_STATE] Public Utilities Commission"
click at [664, 354] on div "Rule Class * [US_STATE] Public Utilities Commission Rule Class * Department Nam…" at bounding box center [561, 301] width 1122 height 296
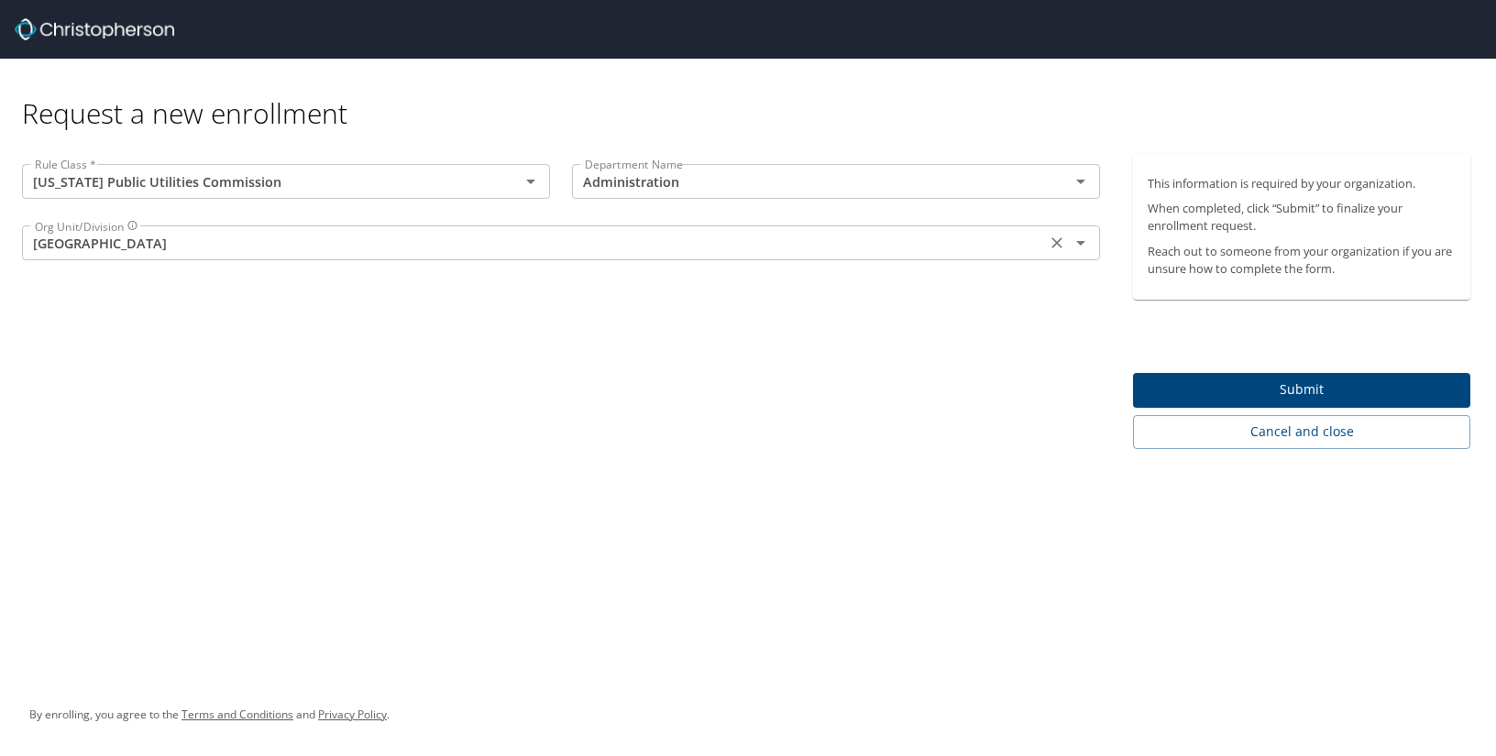
click at [270, 247] on input "[GEOGRAPHIC_DATA]" at bounding box center [533, 243] width 1013 height 24
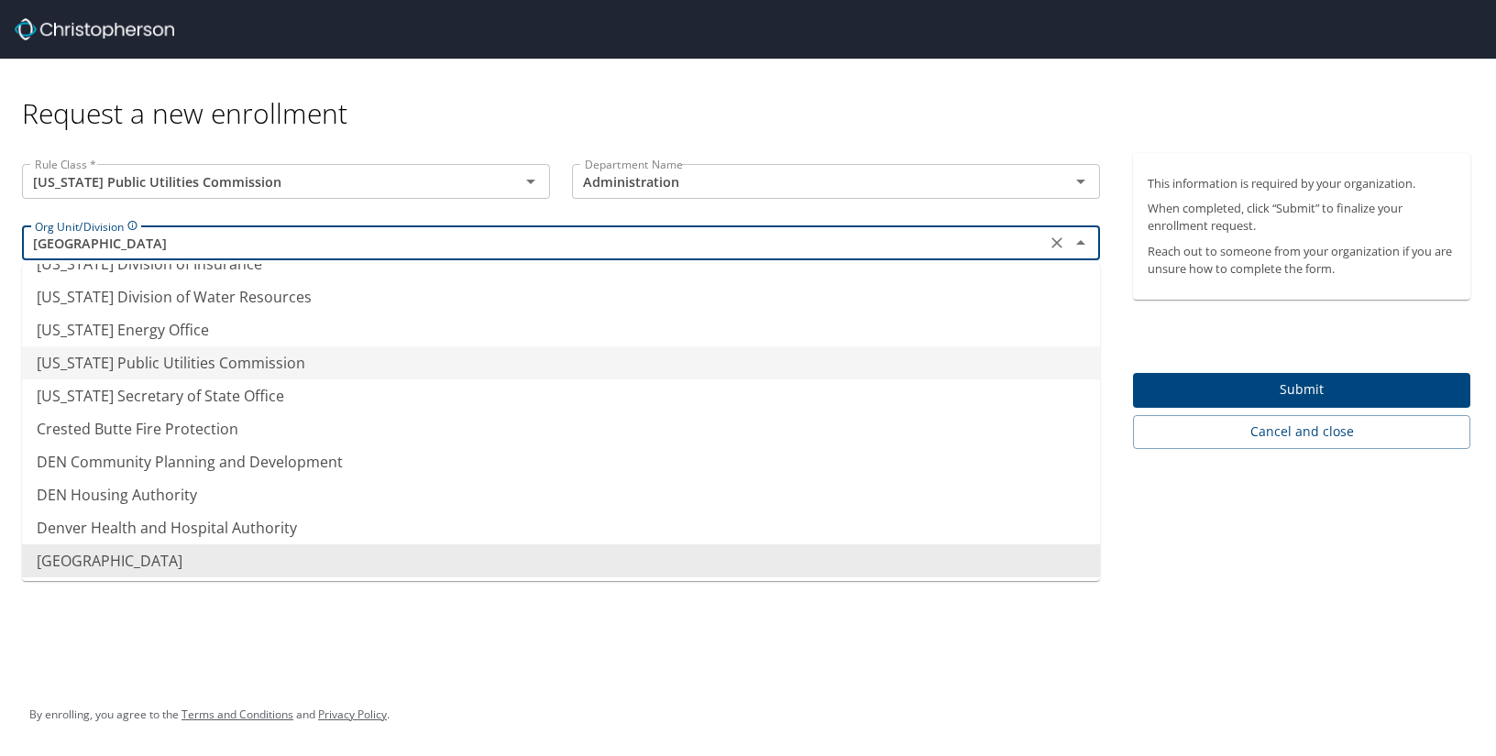
scroll to position [126, 0]
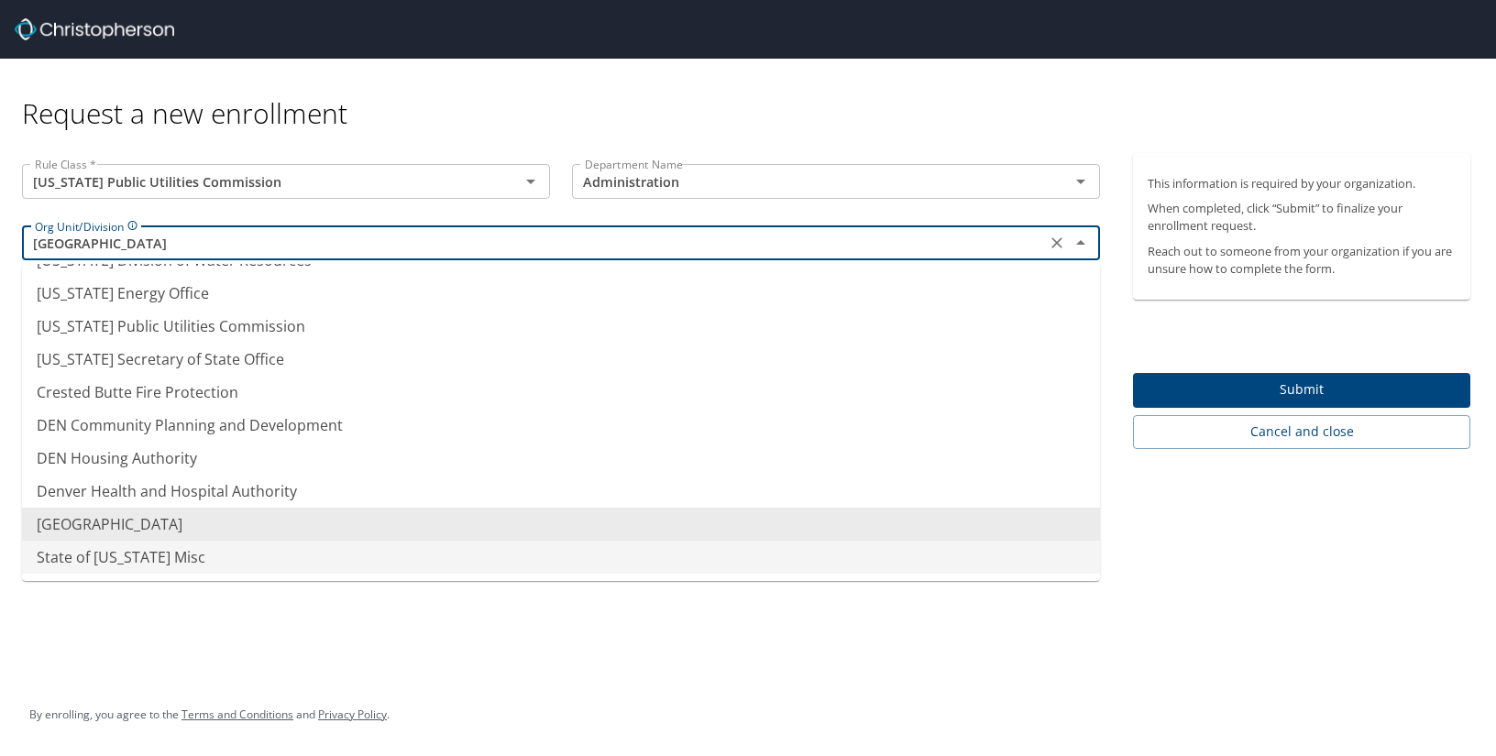
type input "State of [US_STATE] Misc"
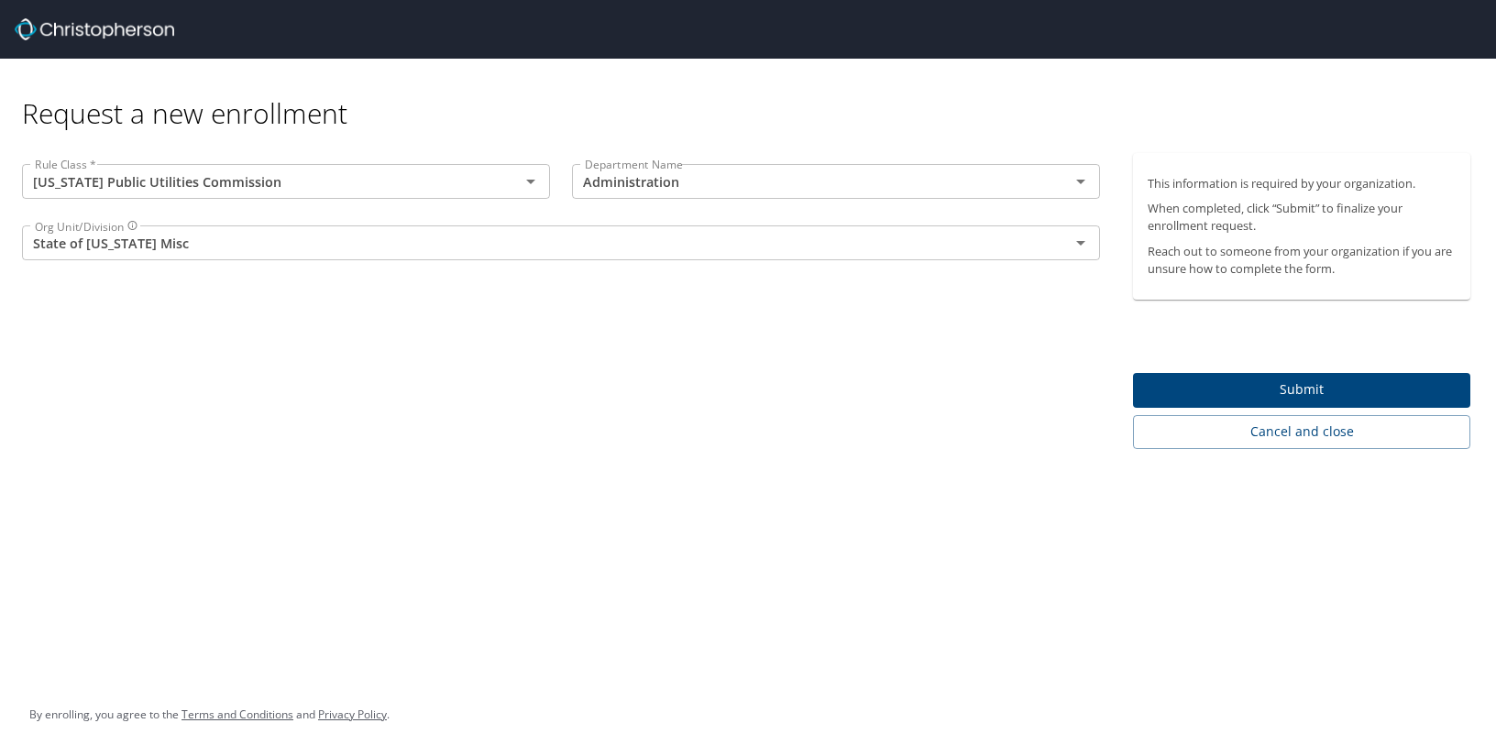
click at [395, 606] on div "Request a new enrollment Rule Class * [US_STATE] Public Utilities Commission Ru…" at bounding box center [748, 378] width 1496 height 756
click at [131, 225] on icon at bounding box center [132, 225] width 11 height 11
click at [440, 399] on div "Rule Class * [US_STATE] Public Utilities Commission Rule Class * Department Nam…" at bounding box center [561, 301] width 1122 height 296
click at [130, 225] on icon at bounding box center [132, 225] width 9 height 9
click at [296, 351] on div "Rule Class * [US_STATE] Public Utilities Commission Rule Class * Department Nam…" at bounding box center [561, 301] width 1122 height 296
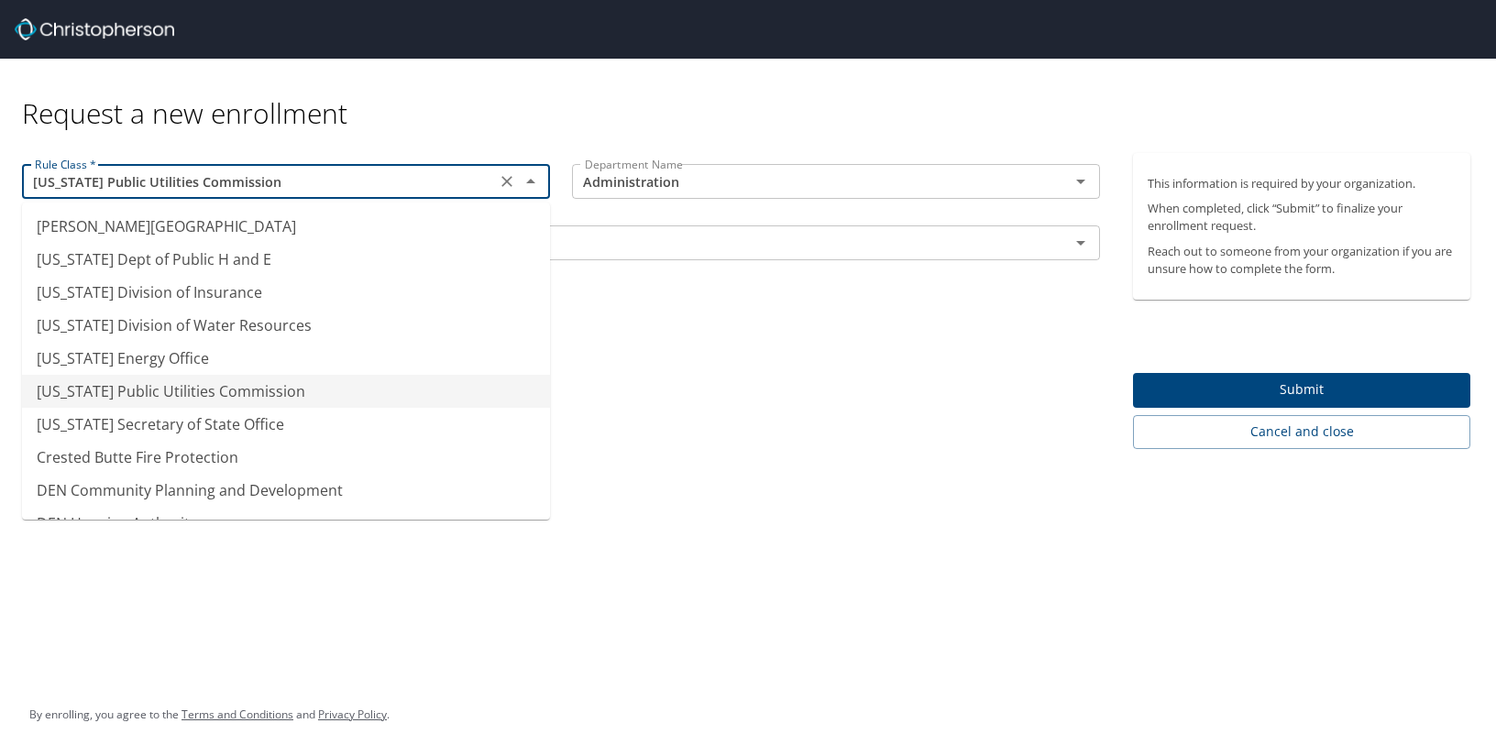
click at [311, 181] on input "[US_STATE] Public Utilities Commission" at bounding box center [258, 182] width 463 height 24
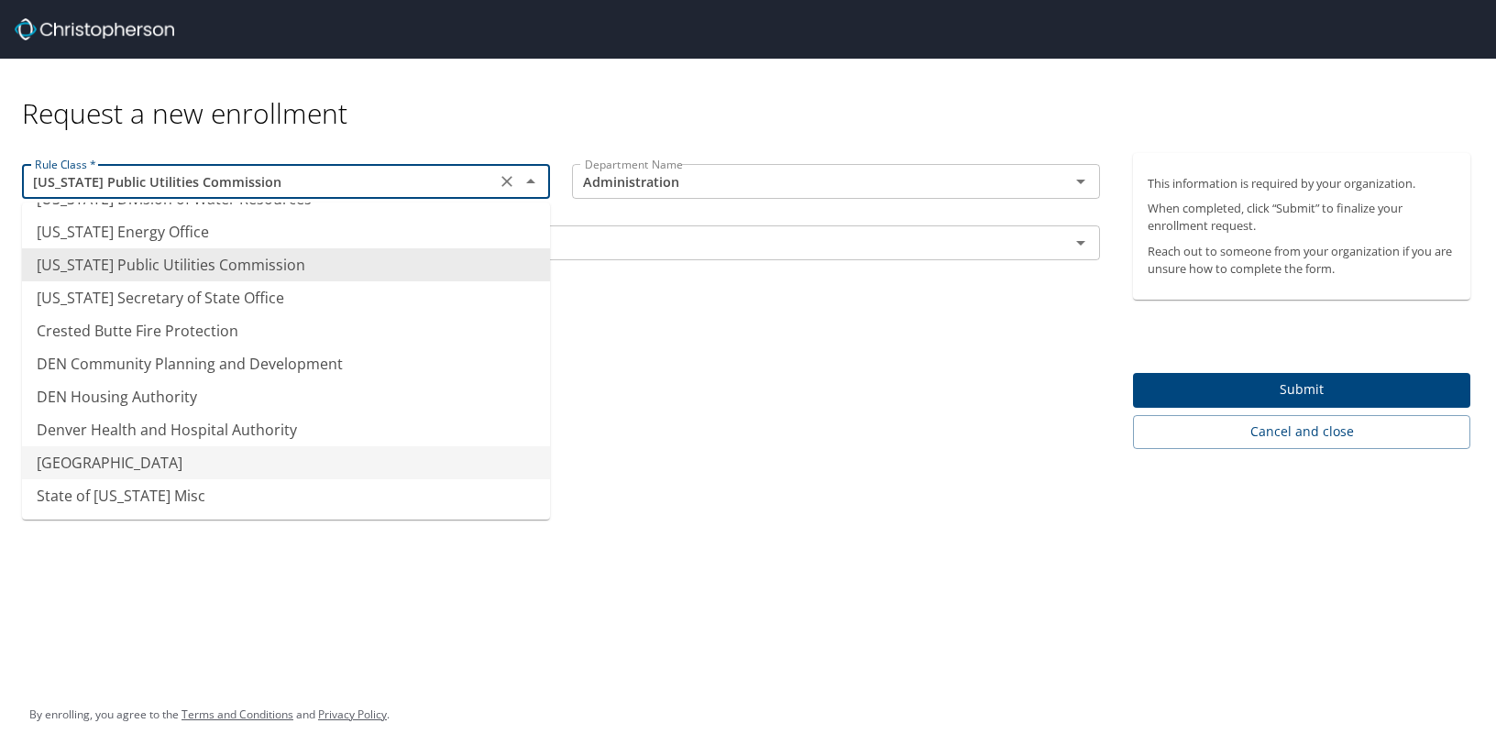
click at [242, 467] on li "[GEOGRAPHIC_DATA]" at bounding box center [286, 462] width 528 height 33
type input "[GEOGRAPHIC_DATA]"
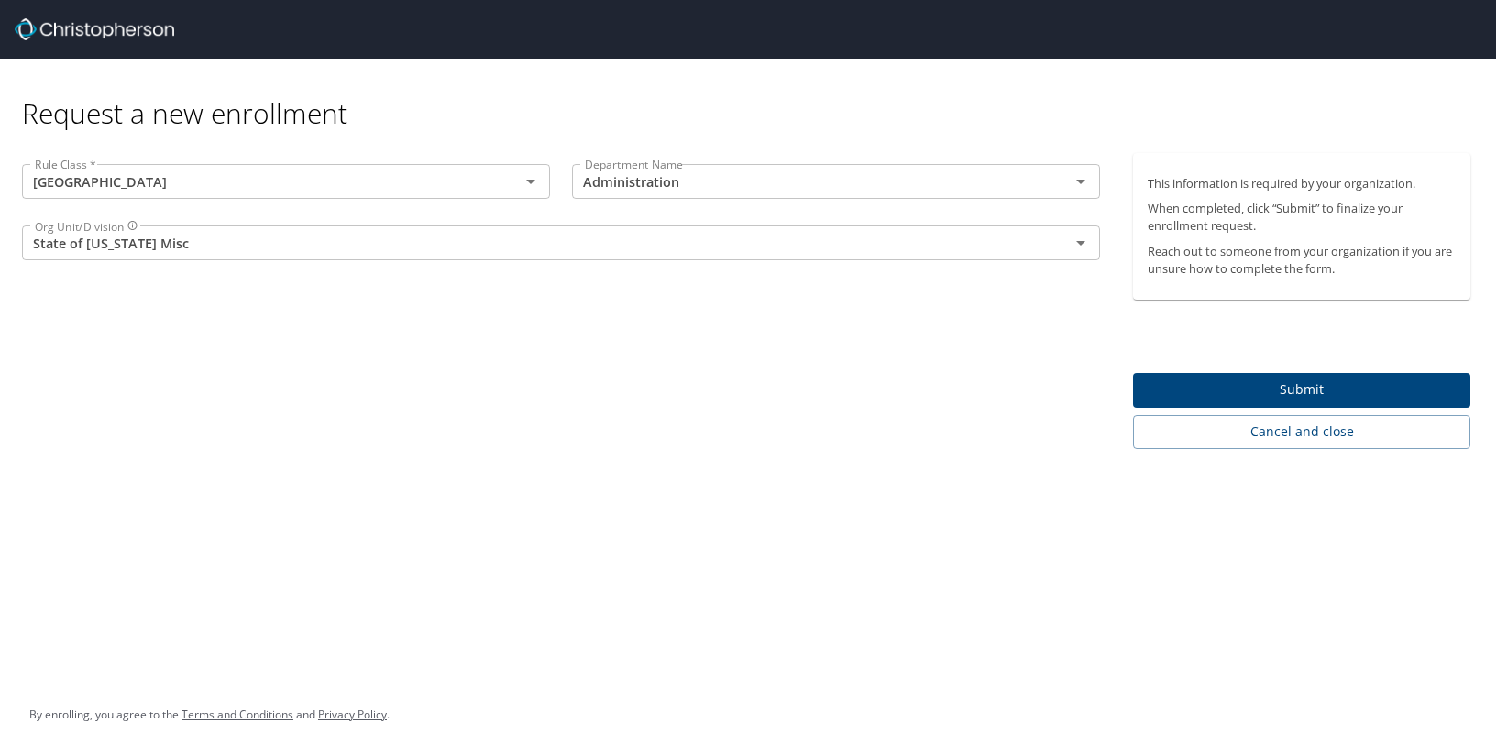
click at [567, 409] on div "Rule Class * [GEOGRAPHIC_DATA] Rule Class * Department Name Administration Depa…" at bounding box center [561, 301] width 1122 height 296
click at [810, 186] on input "Administration" at bounding box center [808, 182] width 463 height 24
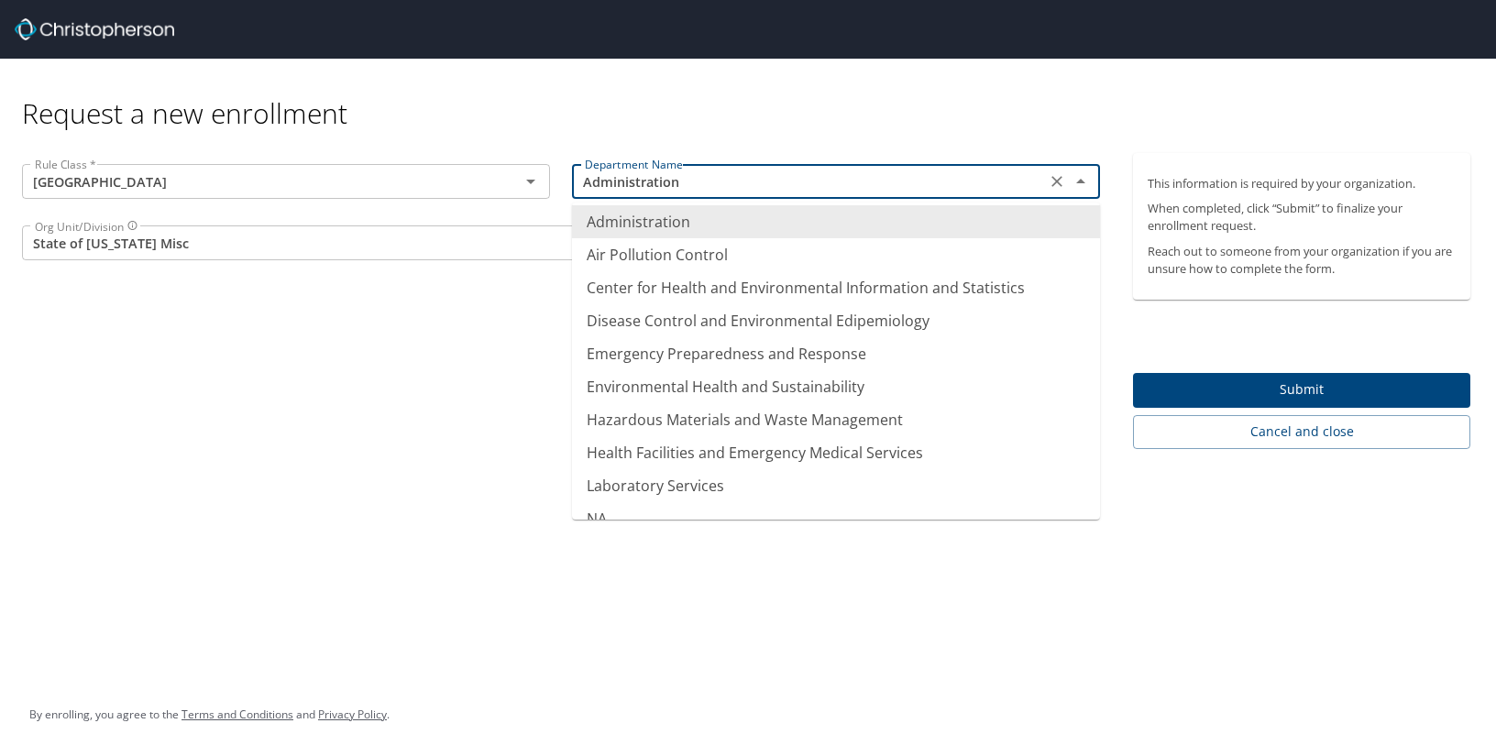
scroll to position [0, 0]
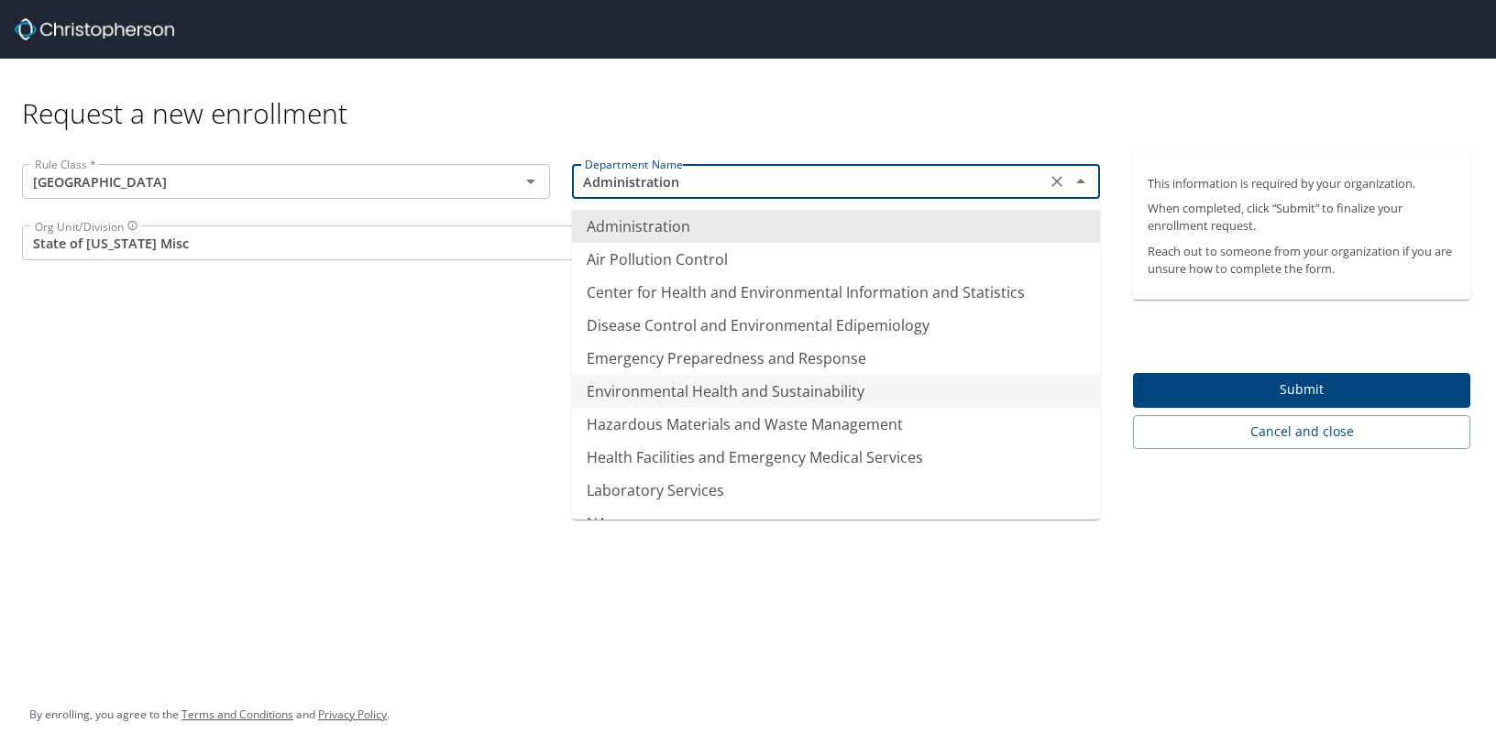
type input "Environmental Health and Sustainability"
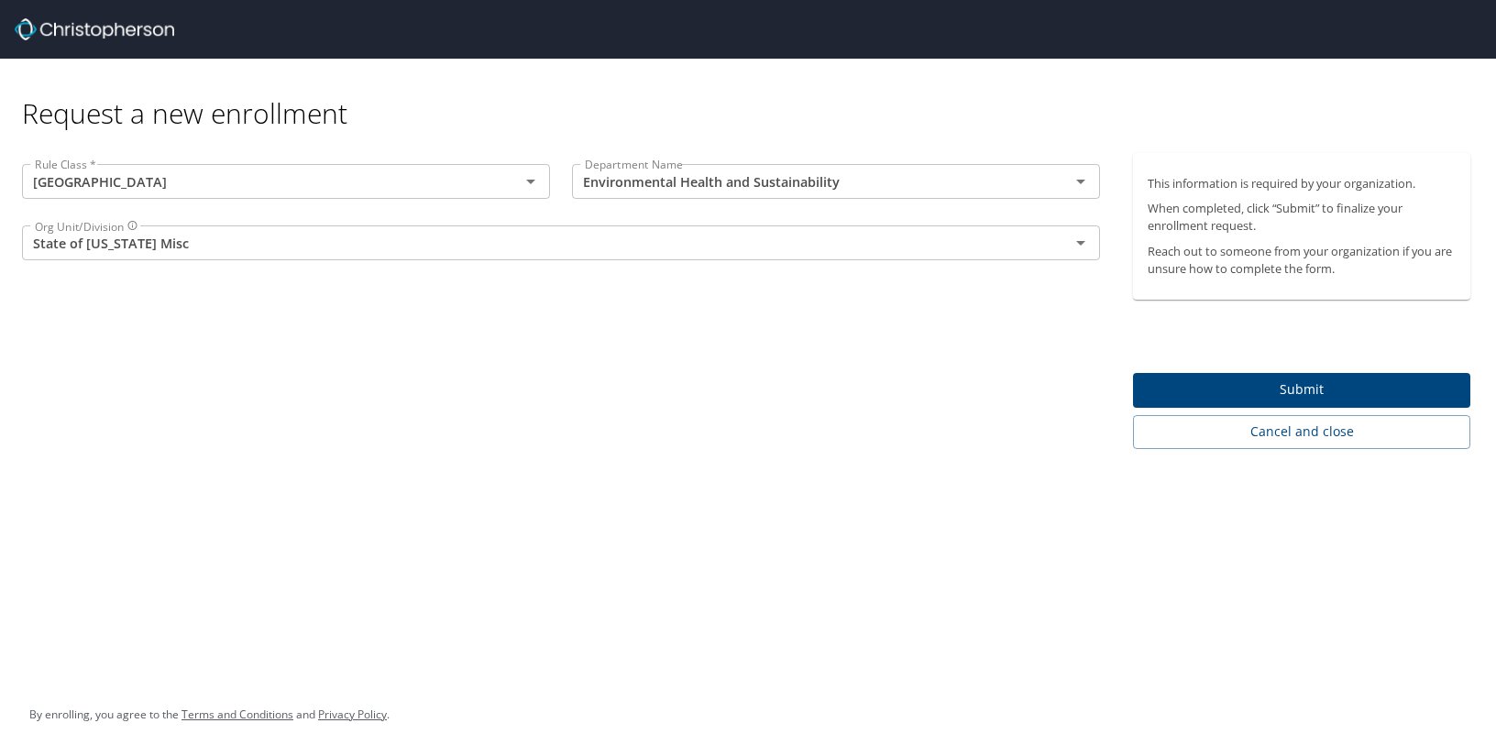
click at [360, 392] on div "Rule Class * Pikes Peak Community College Rule Class * Department Name Environm…" at bounding box center [561, 301] width 1122 height 296
click at [333, 246] on input "State of [US_STATE] Misc" at bounding box center [533, 243] width 1013 height 24
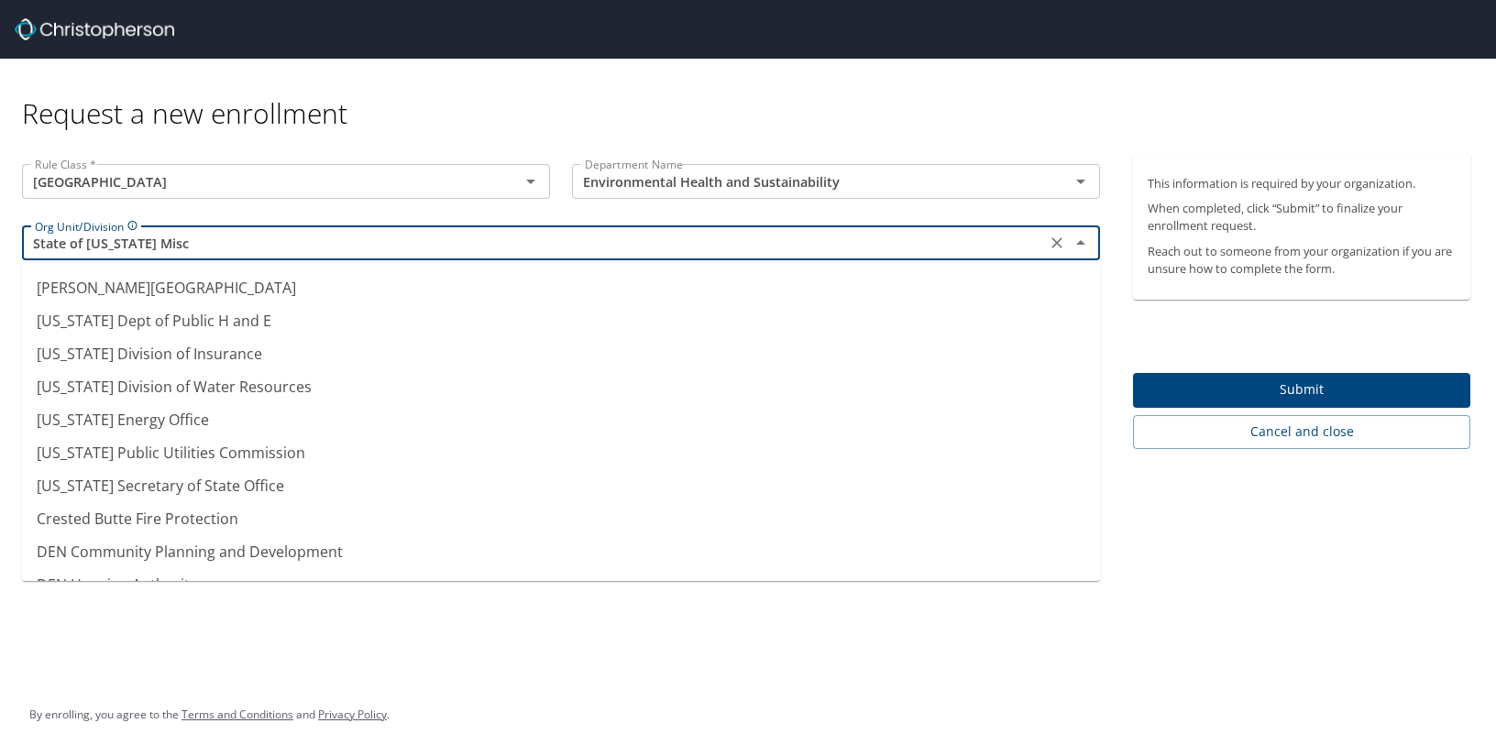
scroll to position [123, 0]
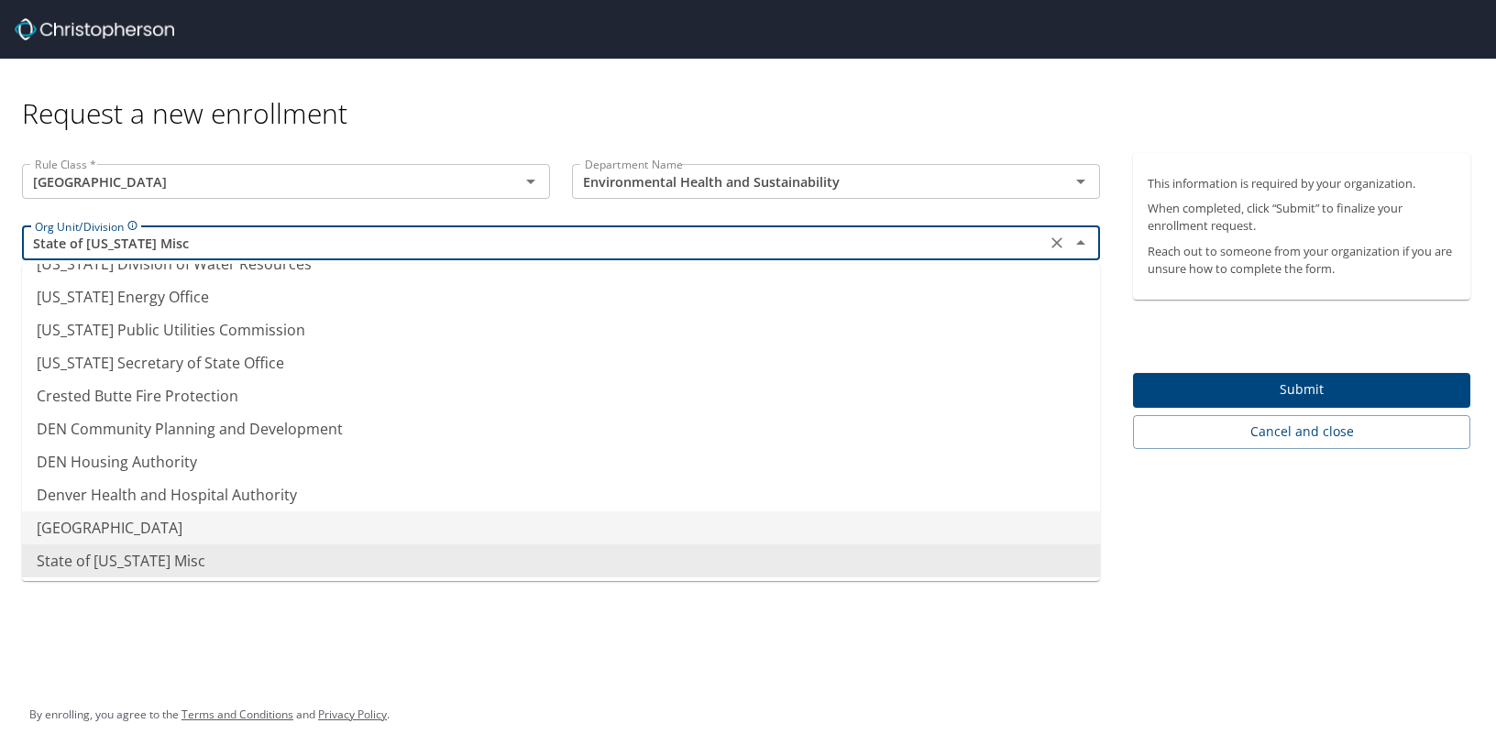
click at [260, 523] on li "[GEOGRAPHIC_DATA]" at bounding box center [561, 527] width 1078 height 33
type input "[GEOGRAPHIC_DATA]"
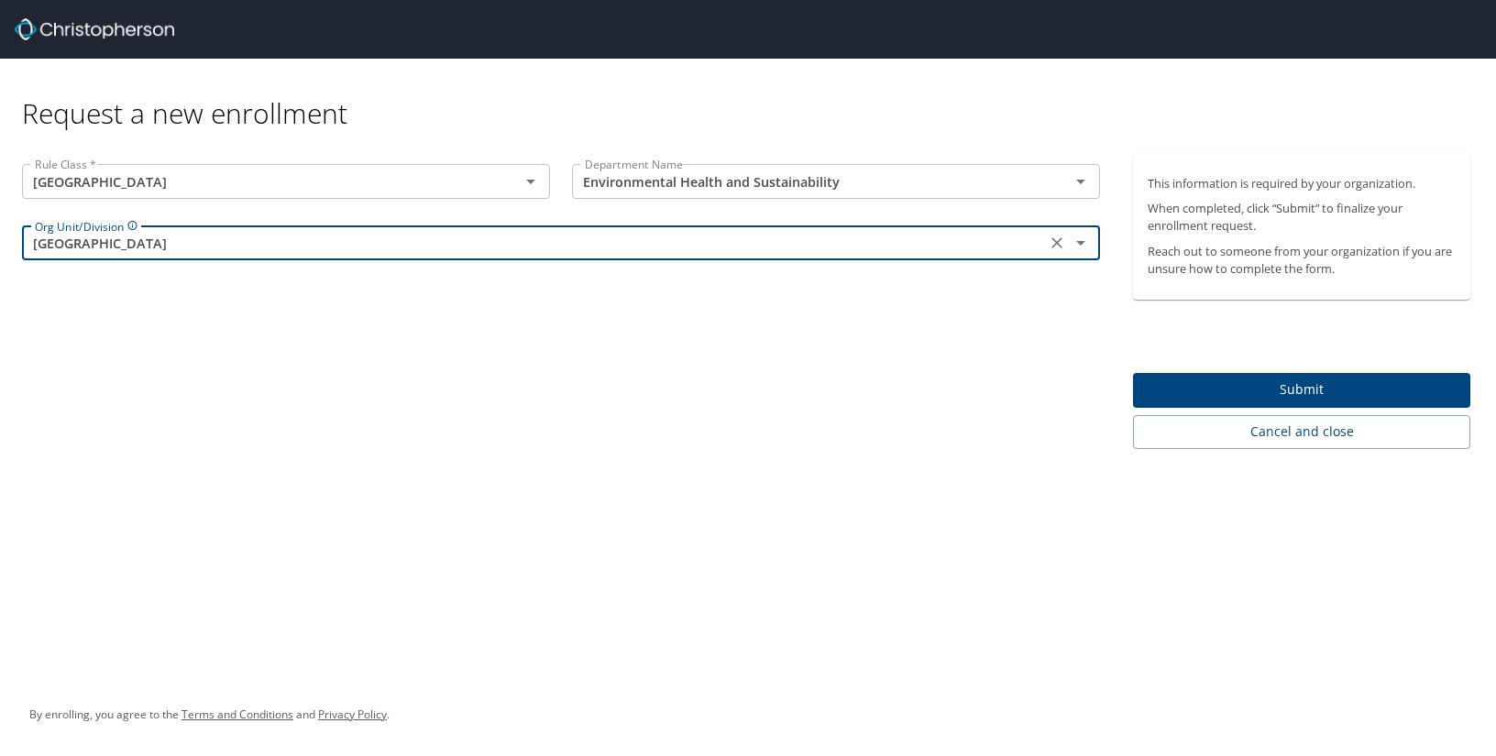
click at [320, 547] on div "Request a new enrollment Rule Class * Pikes Peak Community College Rule Class *…" at bounding box center [748, 378] width 1496 height 756
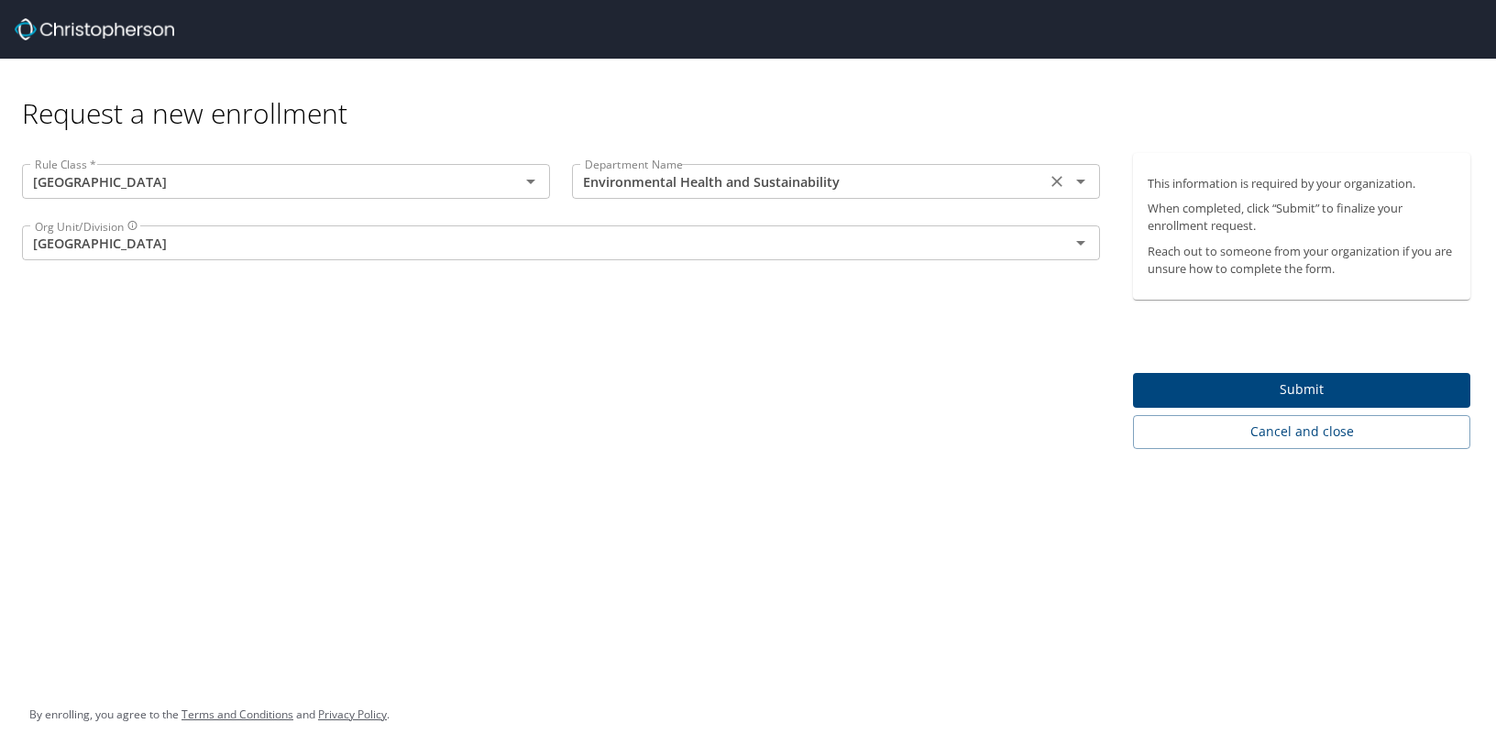
click at [938, 181] on input "Environmental Health and Sustainability" at bounding box center [808, 182] width 463 height 24
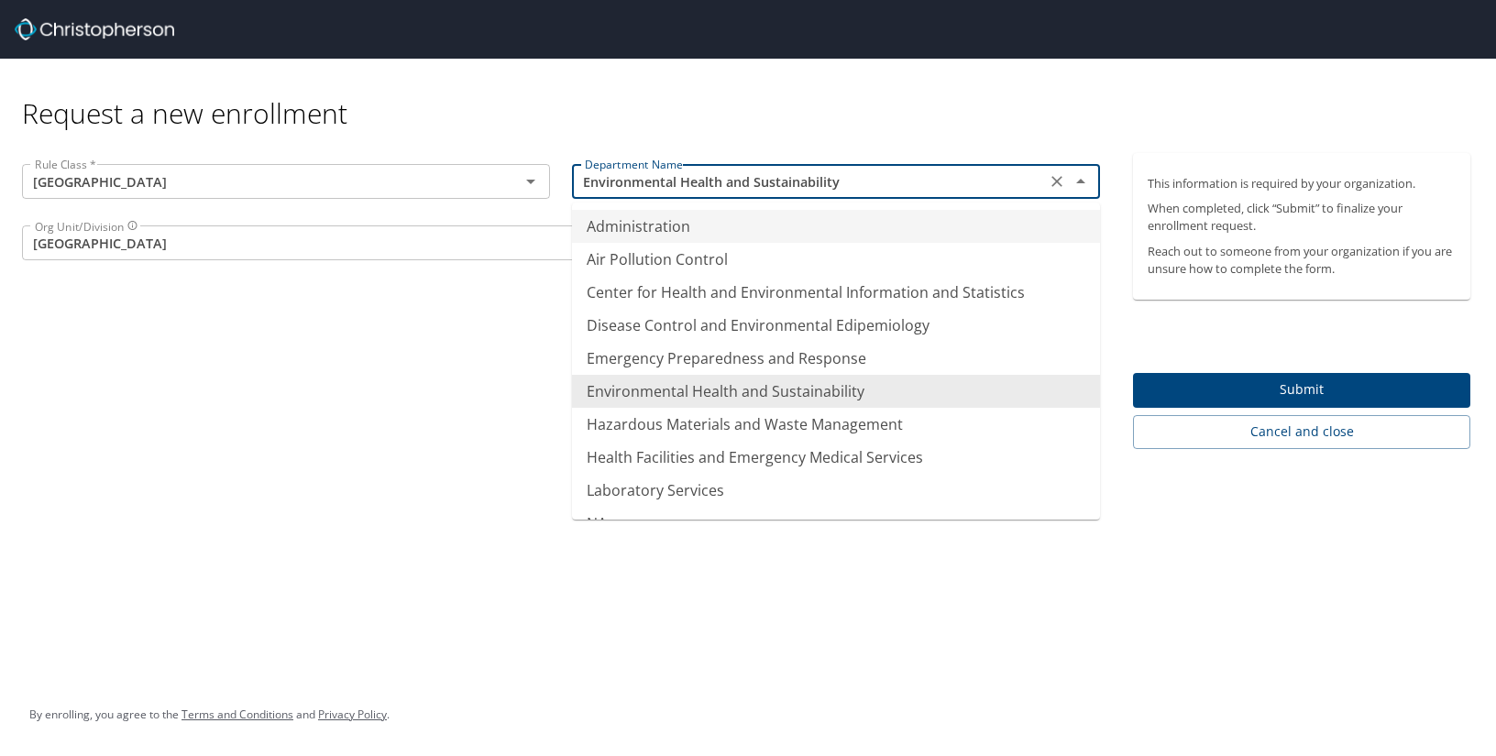
click at [715, 234] on li "Administration" at bounding box center [836, 226] width 528 height 33
type input "Administration"
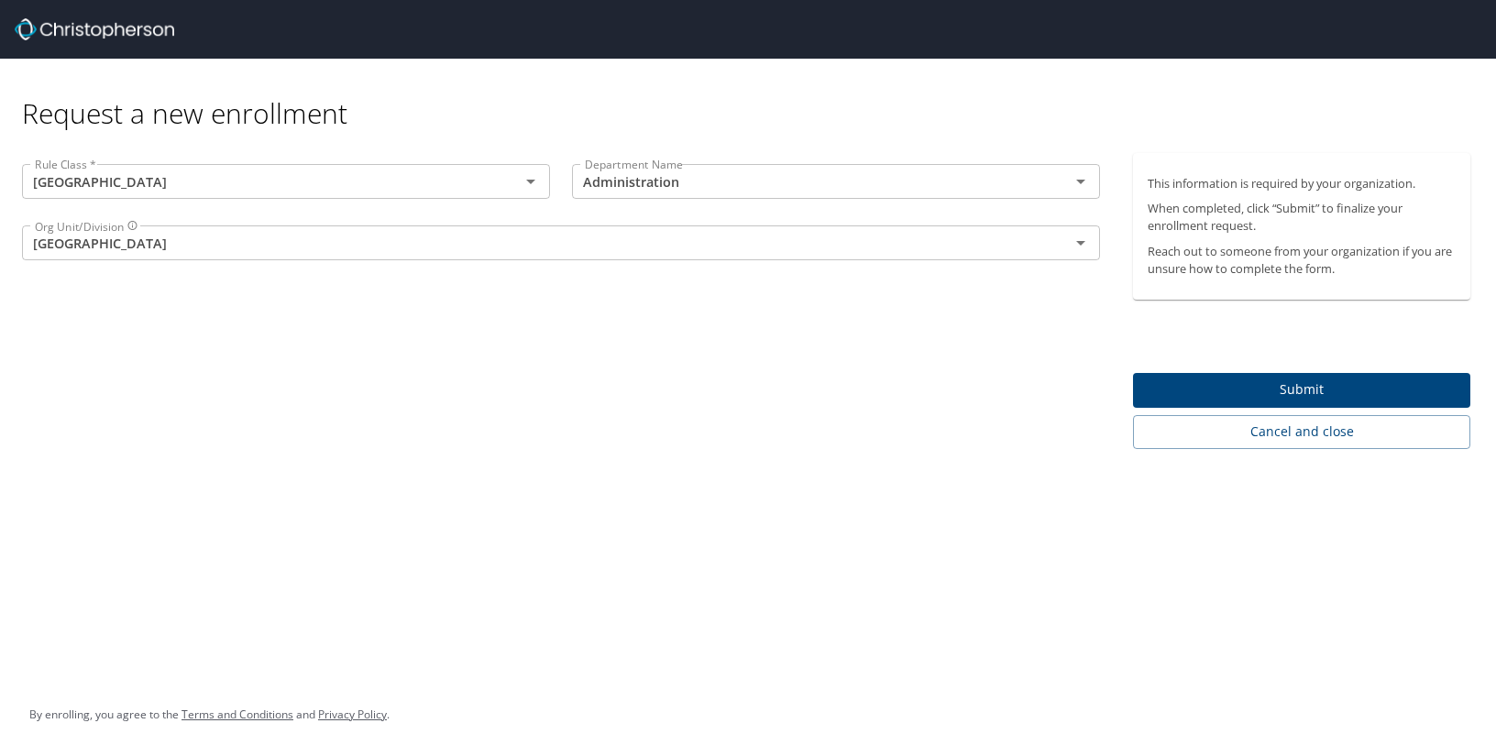
click at [518, 390] on div "Rule Class * [GEOGRAPHIC_DATA] Rule Class * Department Name Administration Depa…" at bounding box center [561, 301] width 1122 height 296
